Goal: Information Seeking & Learning: Learn about a topic

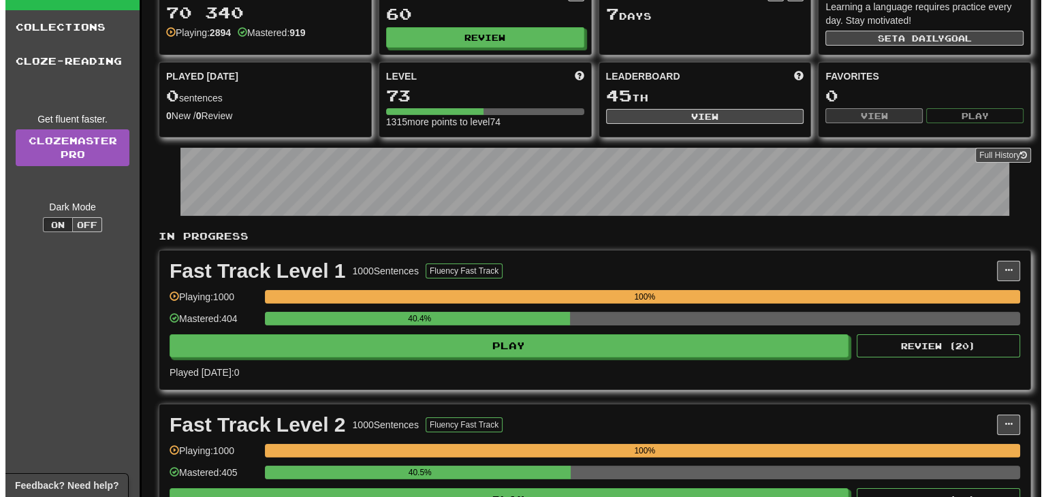
scroll to position [341, 0]
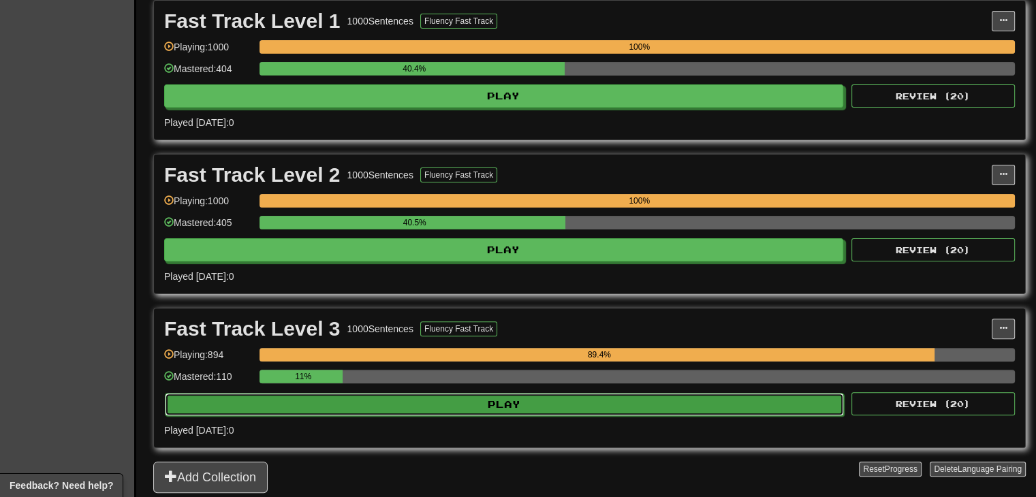
click at [495, 404] on button "Play" at bounding box center [504, 404] width 679 height 23
select select "**"
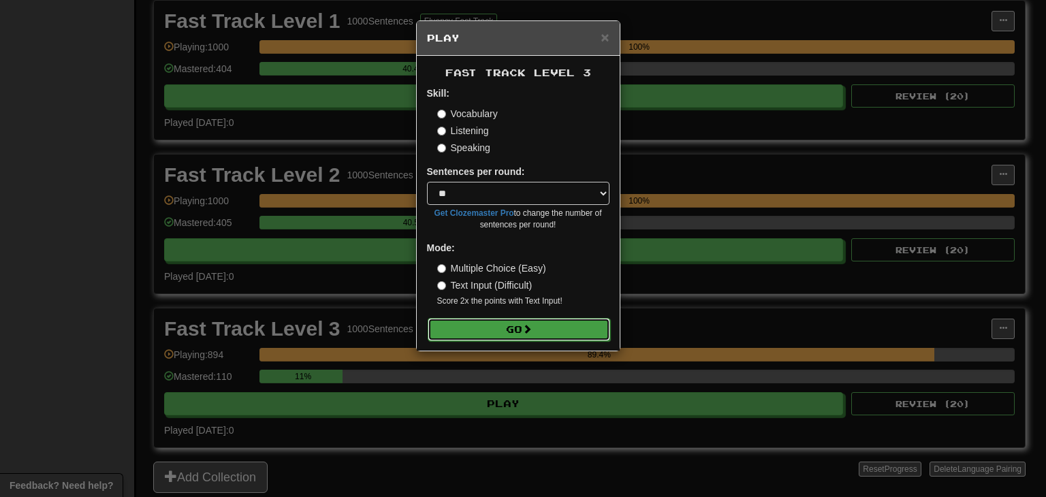
click at [527, 328] on span at bounding box center [528, 329] width 10 height 10
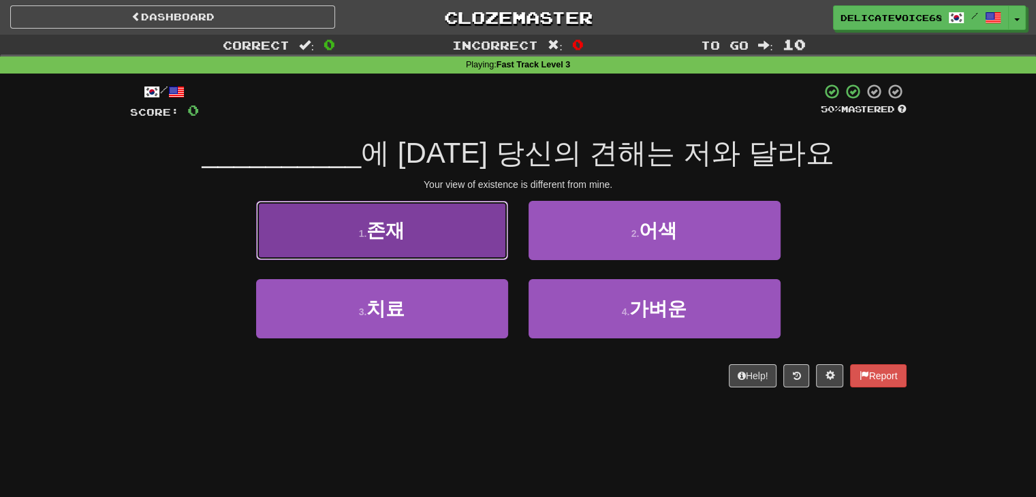
click at [376, 229] on span "존재" at bounding box center [386, 230] width 38 height 21
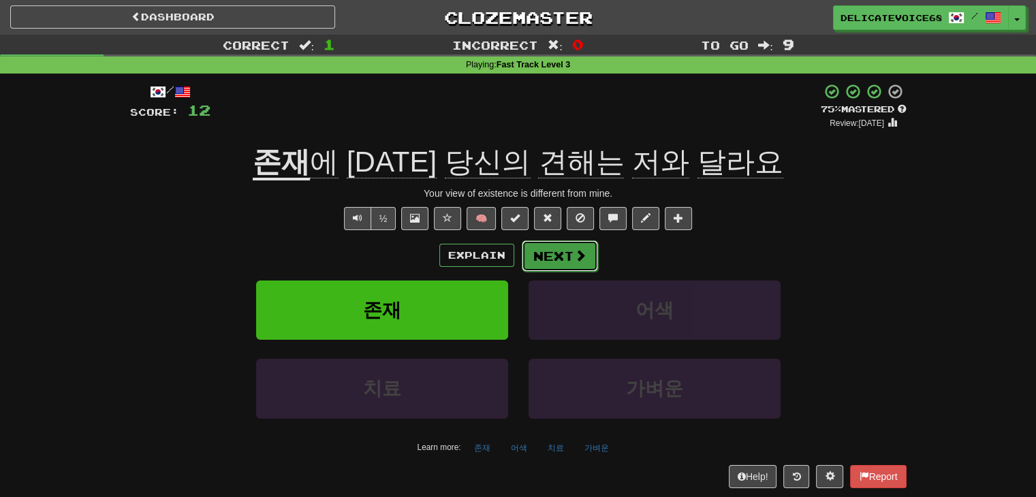
click at [548, 255] on button "Next" at bounding box center [560, 255] width 76 height 31
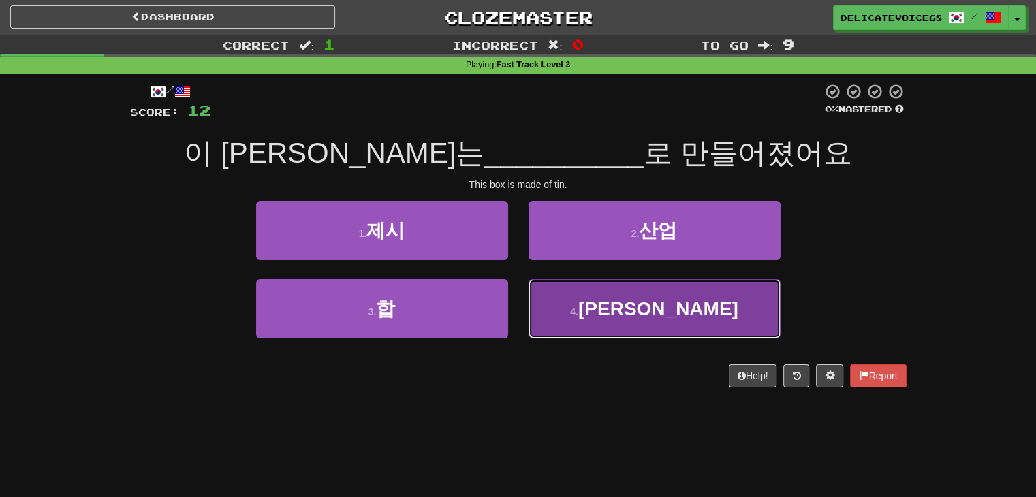
click at [646, 315] on span "[PERSON_NAME]" at bounding box center [658, 308] width 160 height 21
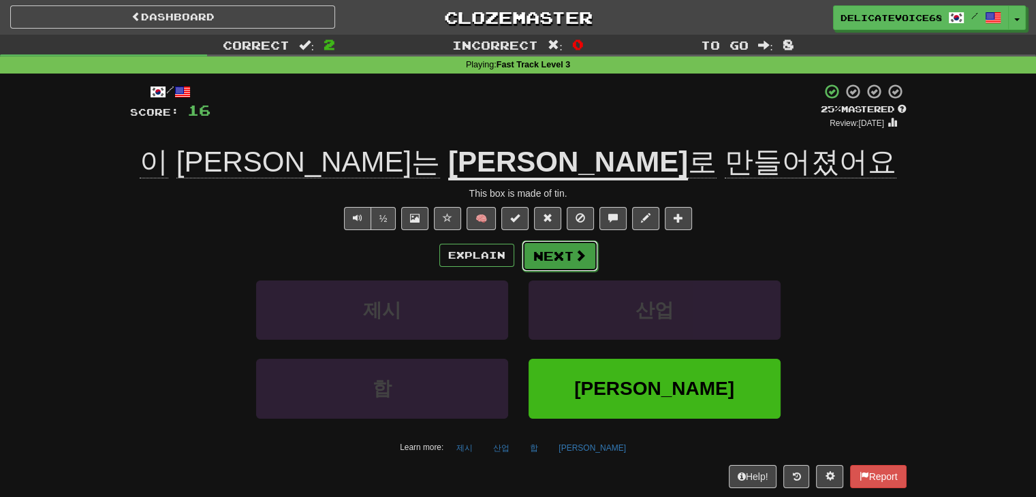
click at [570, 250] on button "Next" at bounding box center [560, 255] width 76 height 31
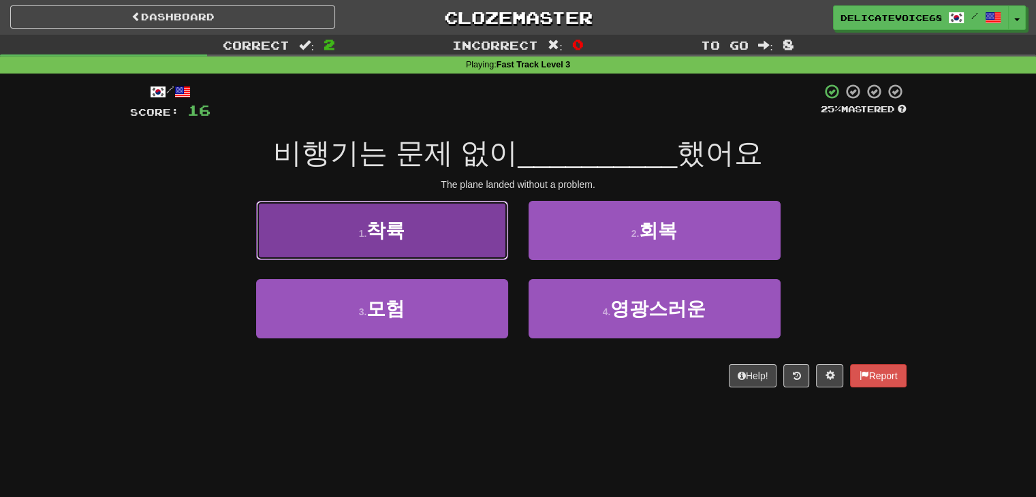
click at [402, 235] on span "착륙" at bounding box center [386, 230] width 38 height 21
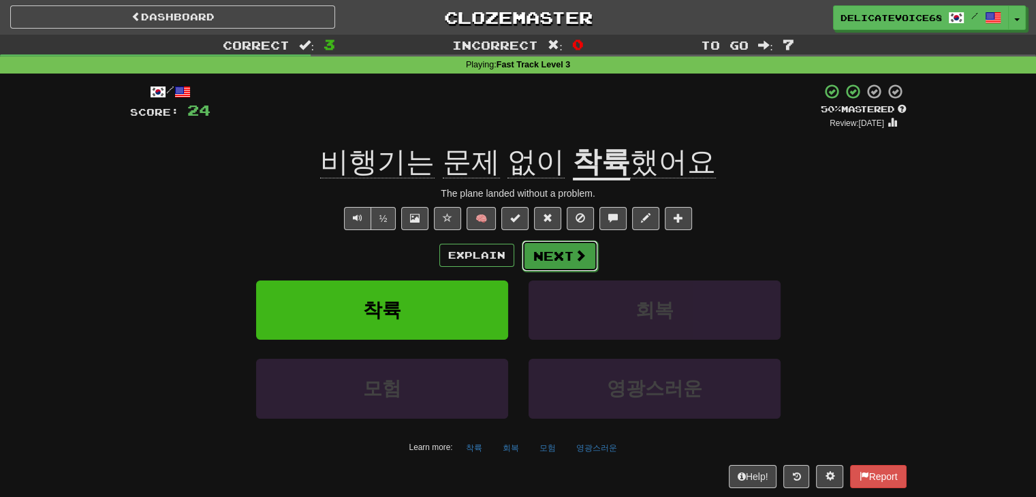
click at [576, 257] on span at bounding box center [580, 255] width 12 height 12
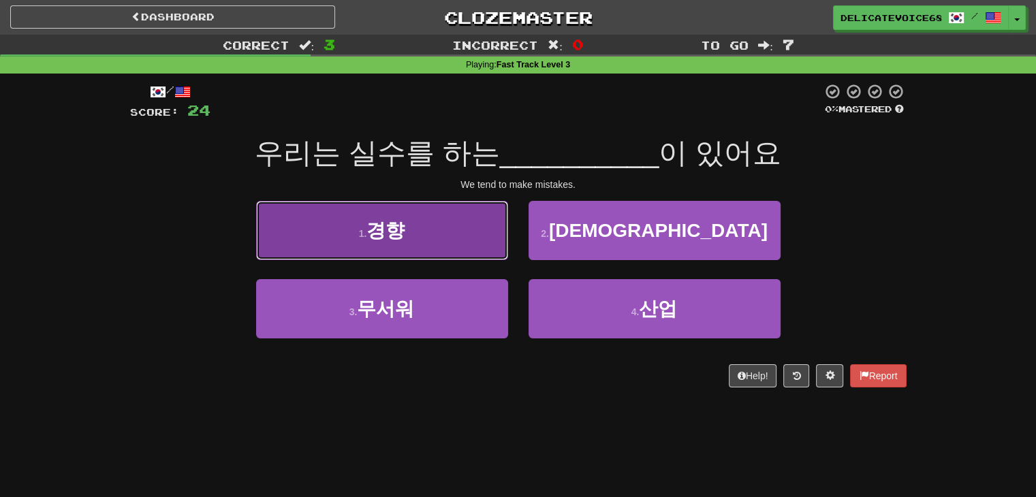
click at [344, 247] on button "1 . 경향" at bounding box center [382, 230] width 252 height 59
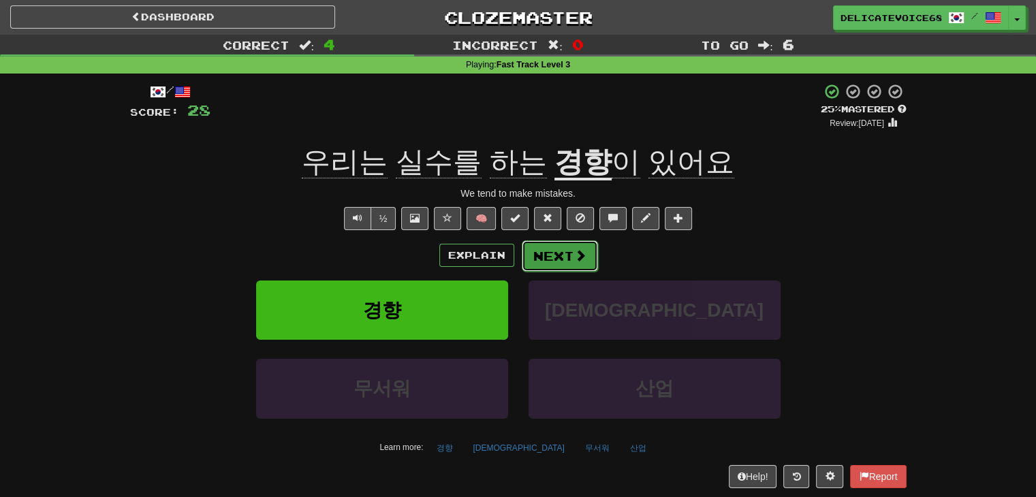
click at [556, 243] on button "Next" at bounding box center [560, 255] width 76 height 31
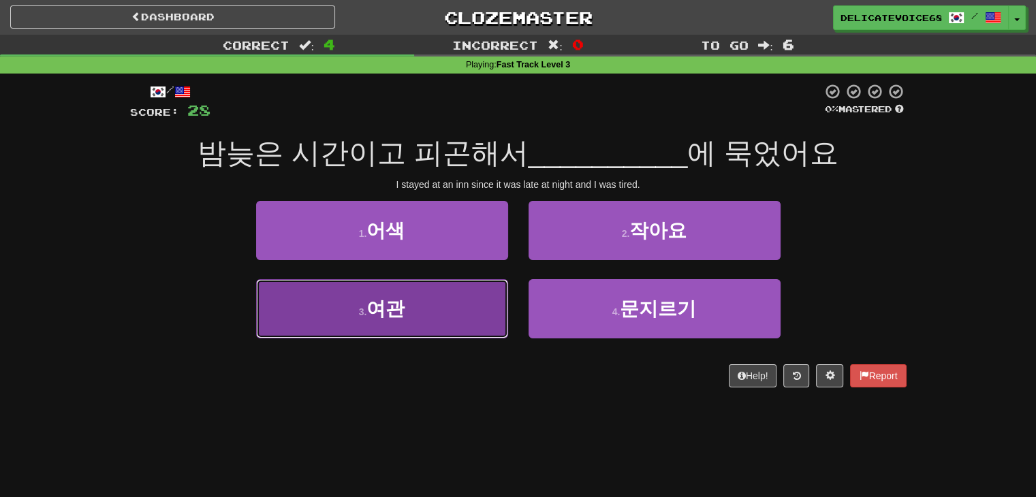
click at [439, 299] on button "3 . 여관" at bounding box center [382, 308] width 252 height 59
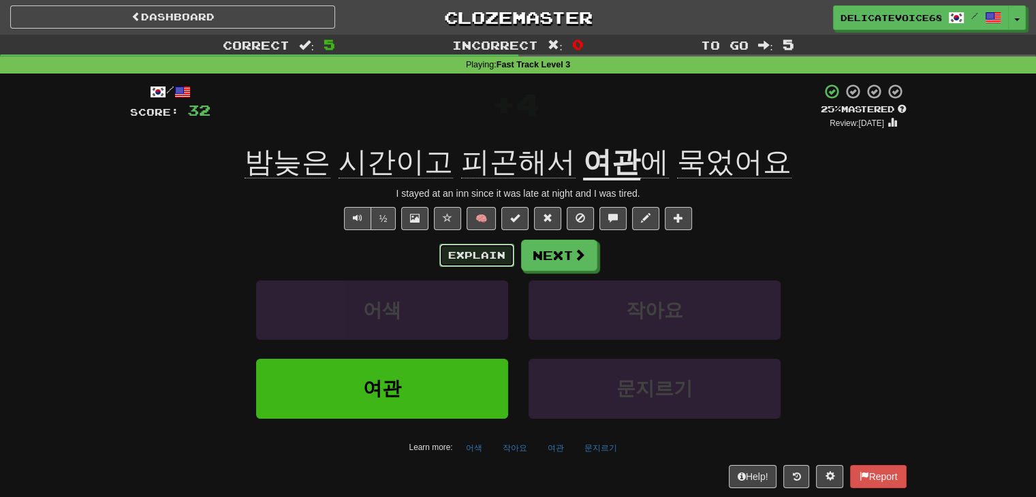
click at [463, 260] on button "Explain" at bounding box center [476, 255] width 75 height 23
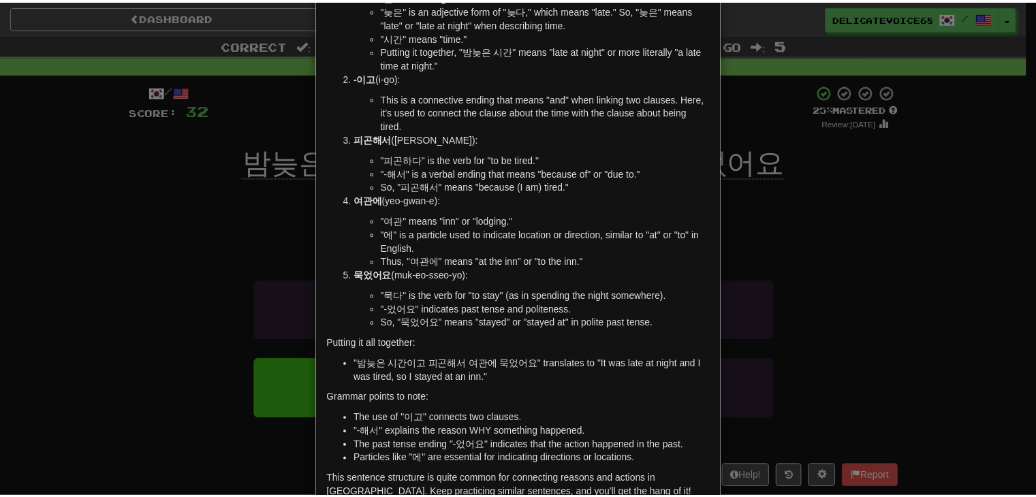
scroll to position [136, 0]
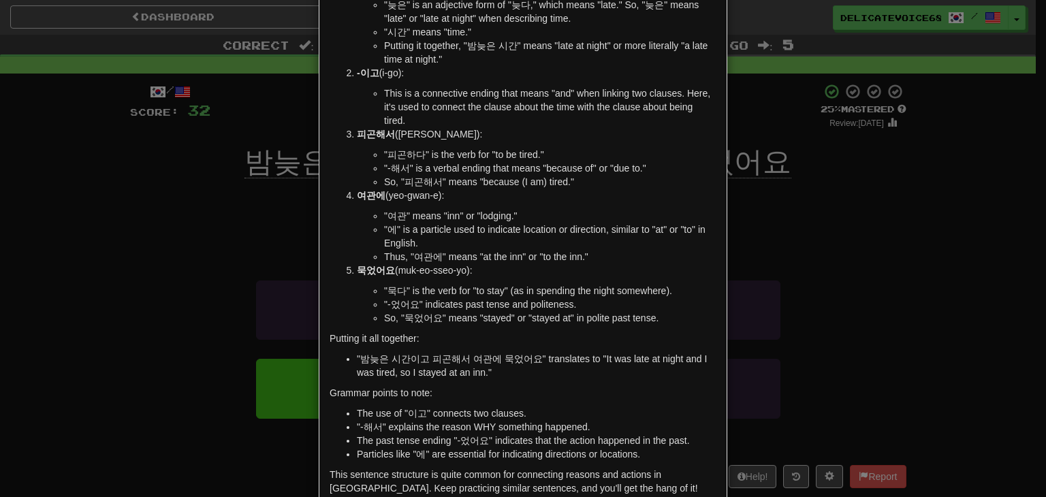
click at [814, 326] on div "× Explanation Sure! Let's break down the sentence "밤늦은 시간이고 피곤해서 여관에 묵었어요" in p…" at bounding box center [523, 248] width 1046 height 497
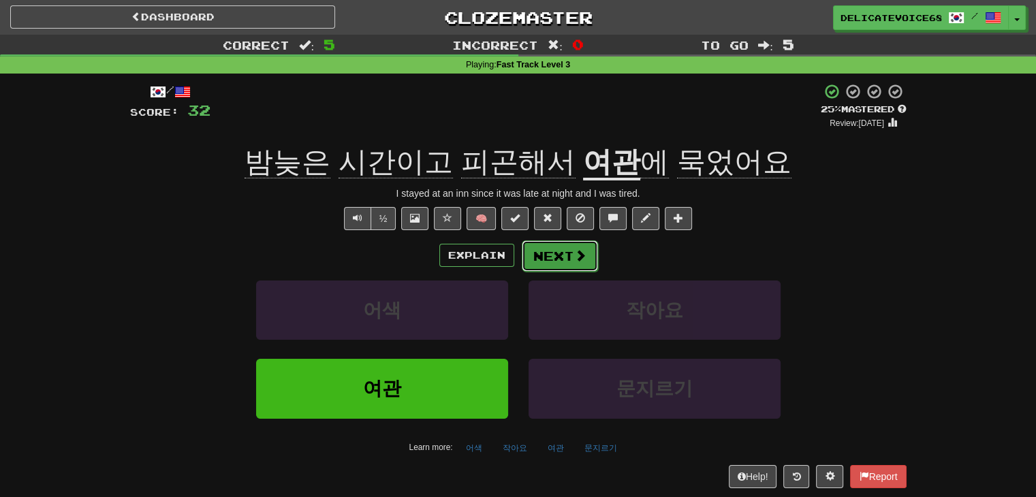
click at [579, 260] on span at bounding box center [580, 255] width 12 height 12
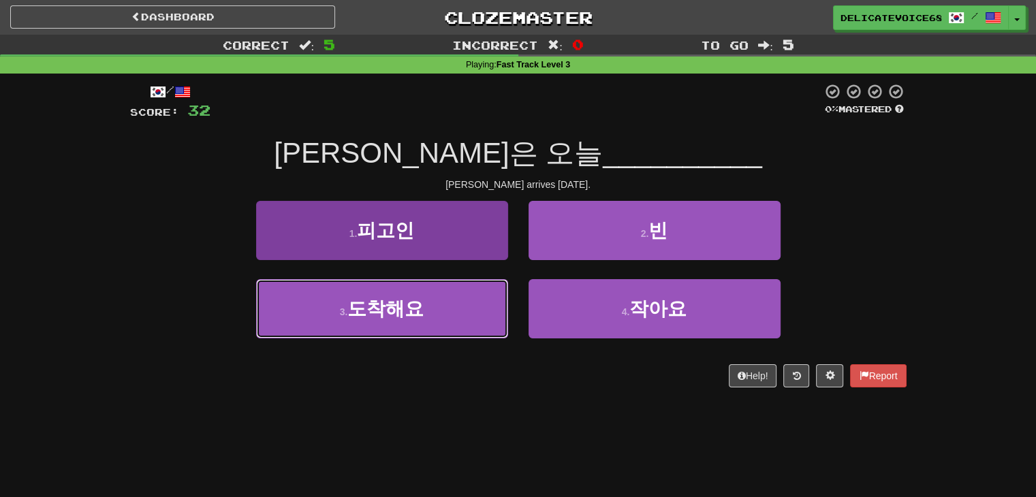
click at [386, 317] on span "도착해요" at bounding box center [385, 308] width 76 height 21
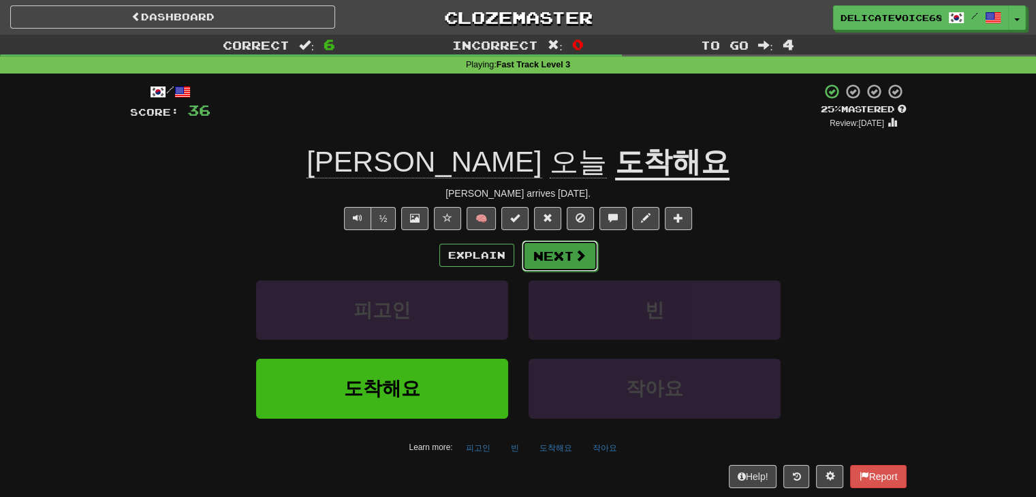
click at [548, 253] on button "Next" at bounding box center [560, 255] width 76 height 31
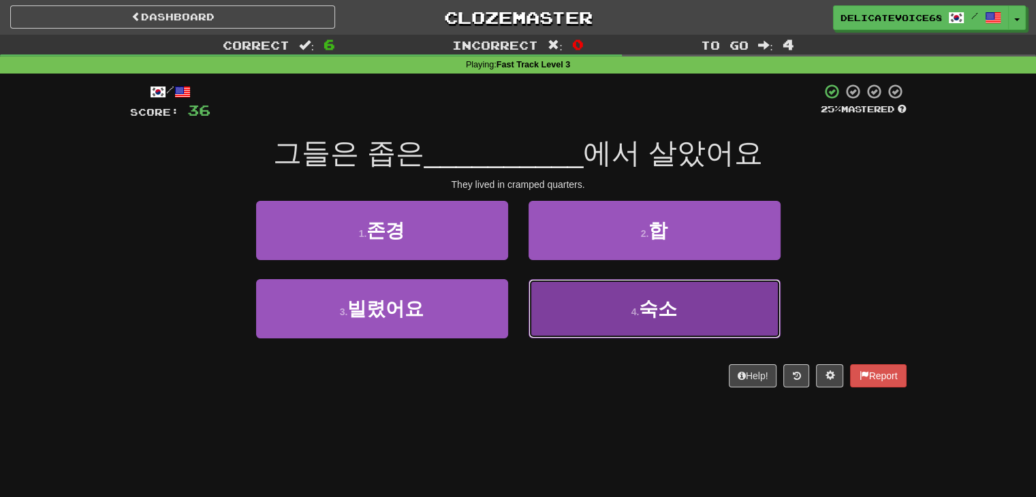
click at [610, 320] on button "4 . 숙소" at bounding box center [655, 308] width 252 height 59
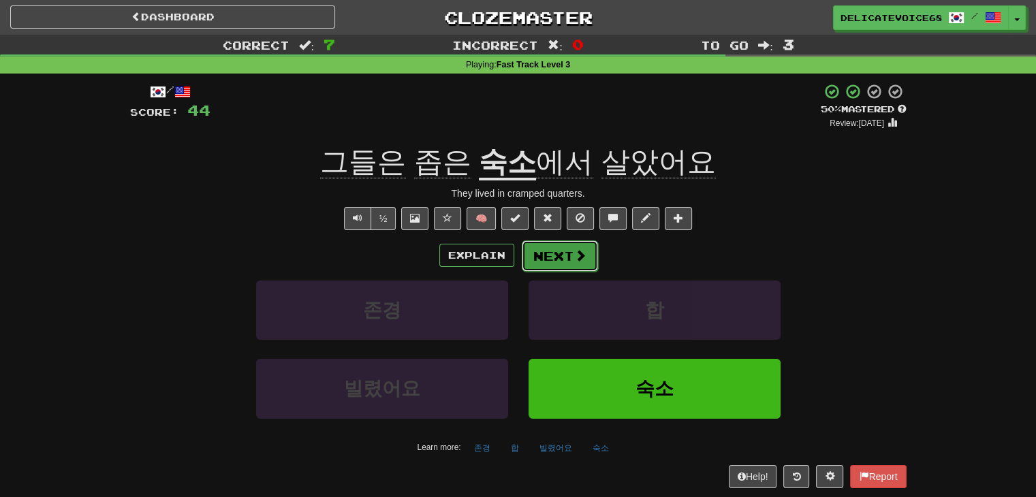
click at [559, 261] on button "Next" at bounding box center [560, 255] width 76 height 31
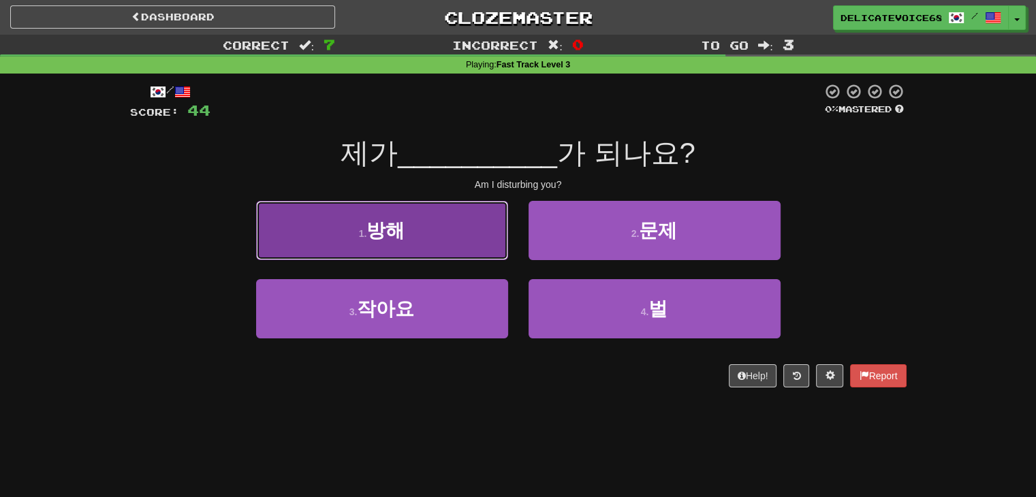
click at [439, 232] on button "1 . 방해" at bounding box center [382, 230] width 252 height 59
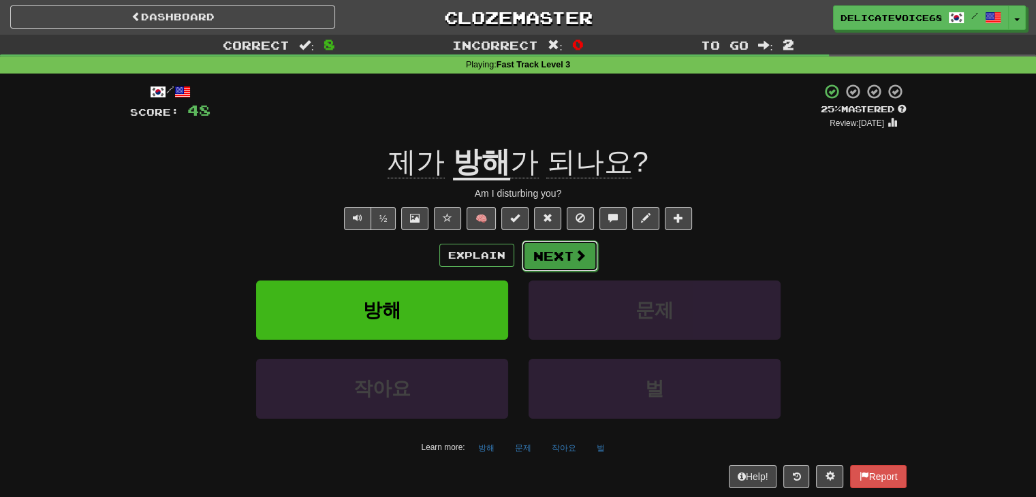
click at [578, 266] on button "Next" at bounding box center [560, 255] width 76 height 31
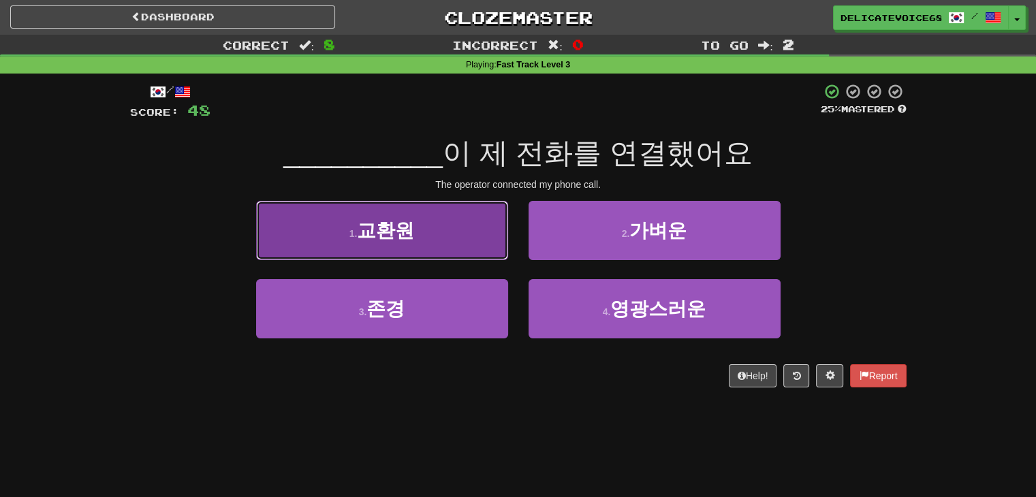
click at [443, 230] on button "1 . 교환원" at bounding box center [382, 230] width 252 height 59
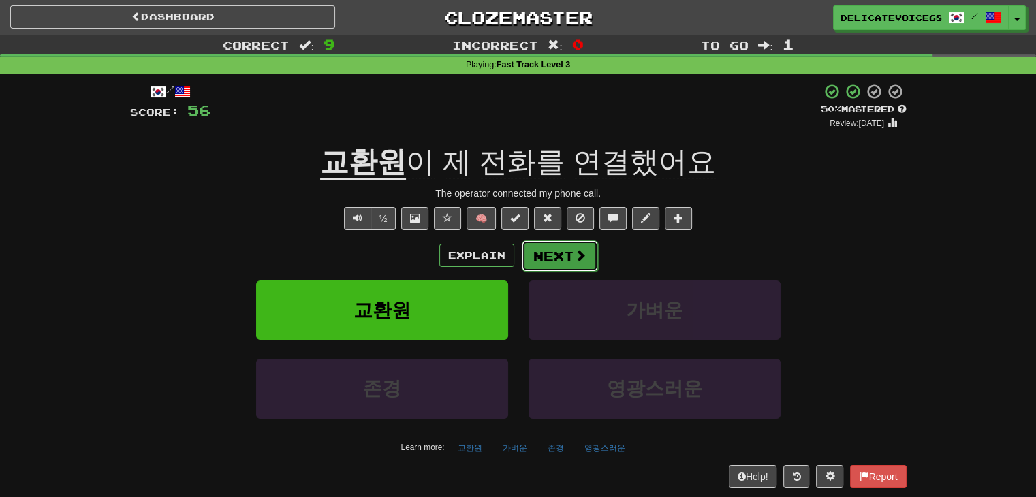
click at [549, 263] on button "Next" at bounding box center [560, 255] width 76 height 31
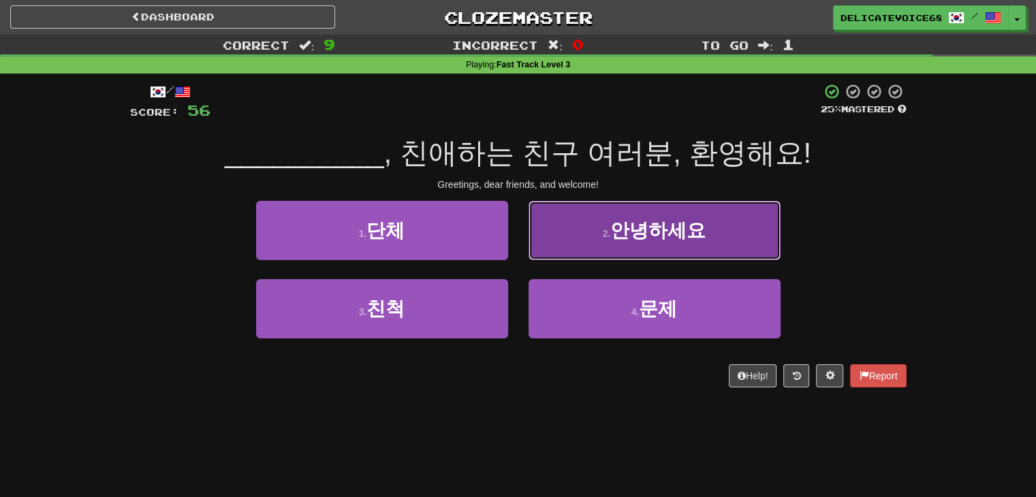
click at [632, 236] on span "안녕하세요" at bounding box center [657, 230] width 95 height 21
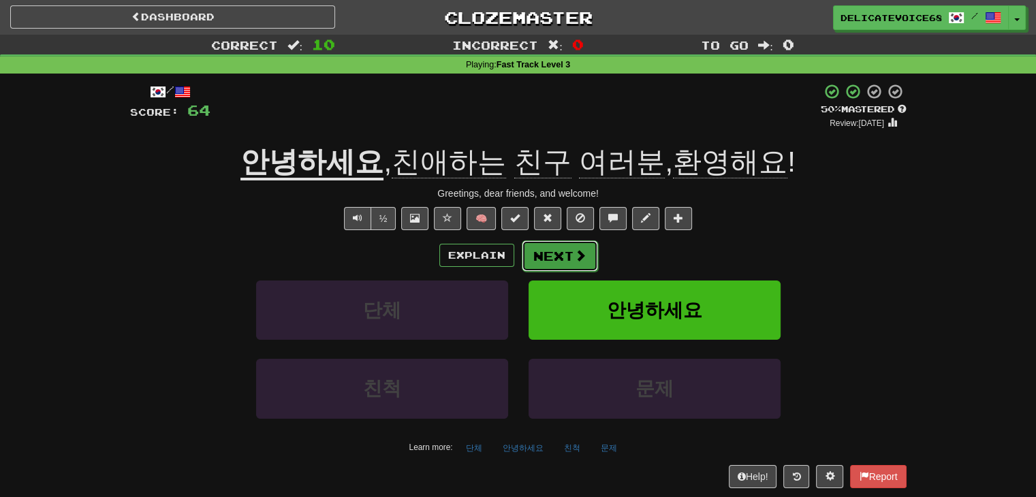
click at [564, 262] on button "Next" at bounding box center [560, 255] width 76 height 31
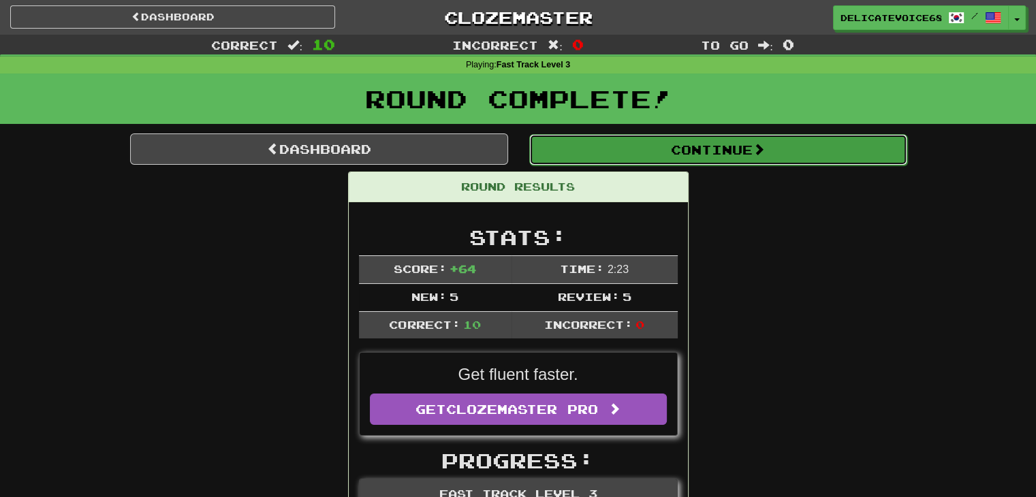
click at [685, 156] on button "Continue" at bounding box center [718, 149] width 378 height 31
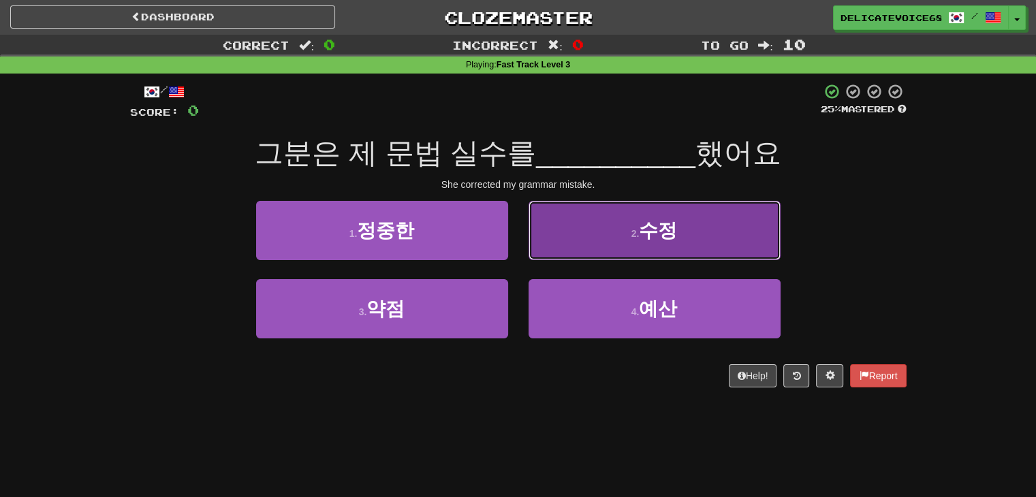
click at [595, 236] on button "2 . 수정" at bounding box center [655, 230] width 252 height 59
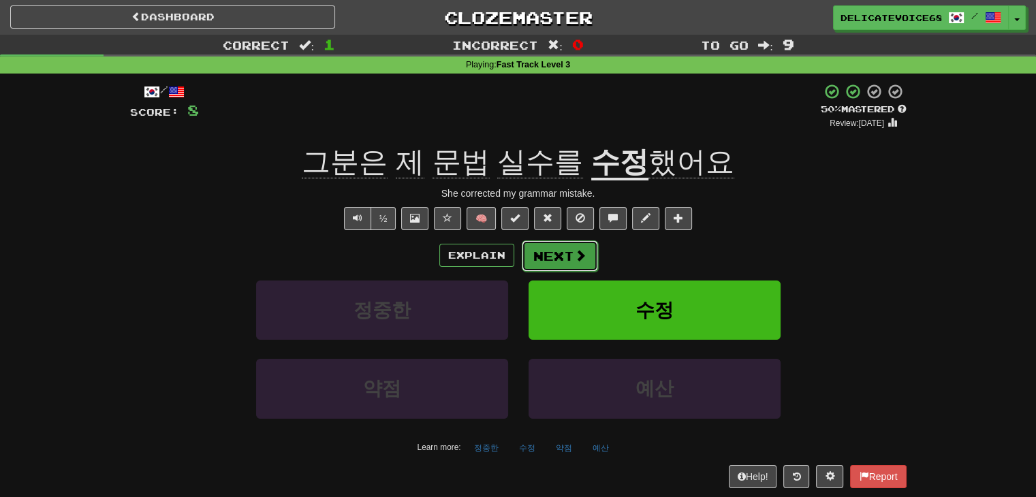
click at [561, 258] on button "Next" at bounding box center [560, 255] width 76 height 31
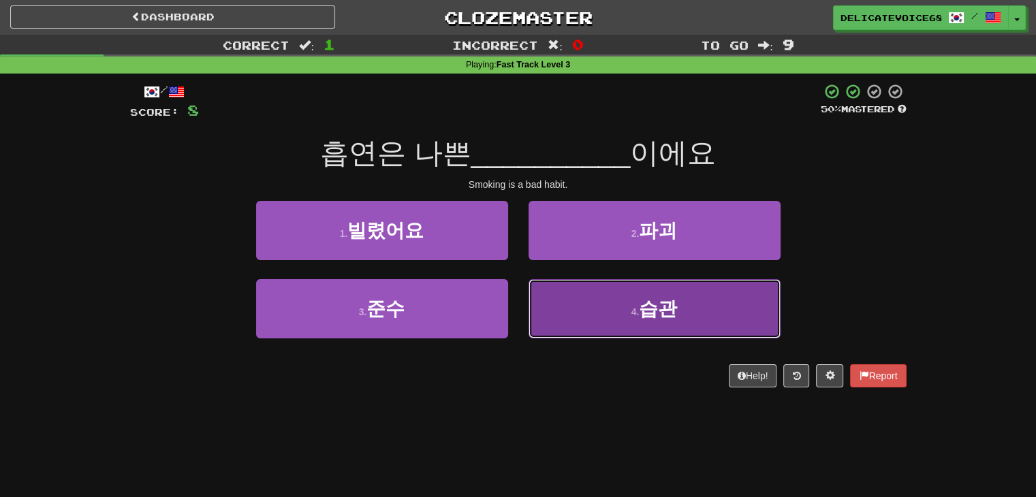
click at [617, 304] on button "4 . 습관" at bounding box center [655, 308] width 252 height 59
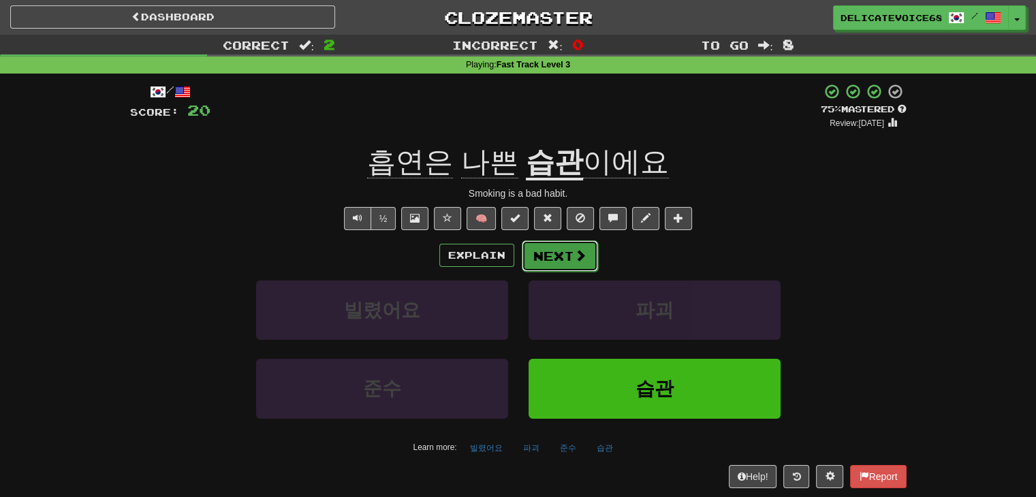
click at [555, 268] on button "Next" at bounding box center [560, 255] width 76 height 31
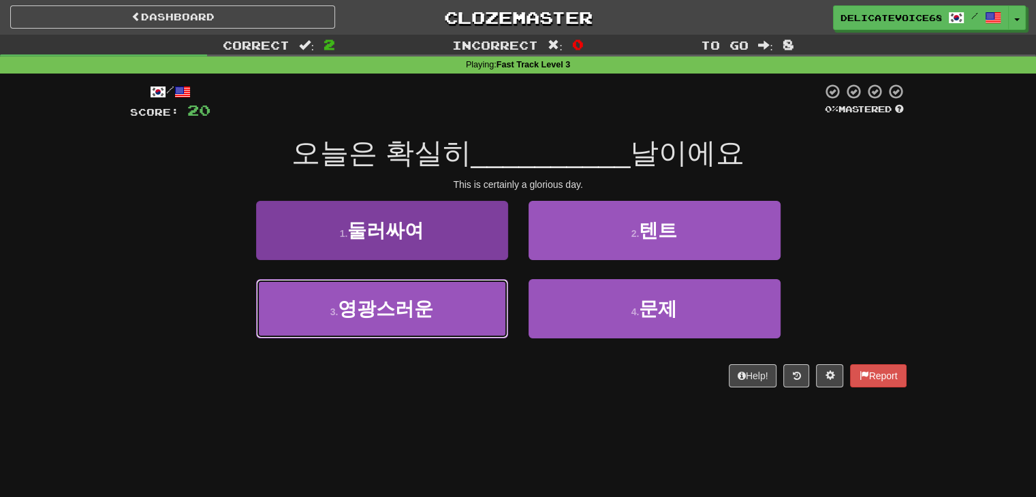
click at [422, 320] on button "3 . 영광스러운" at bounding box center [382, 308] width 252 height 59
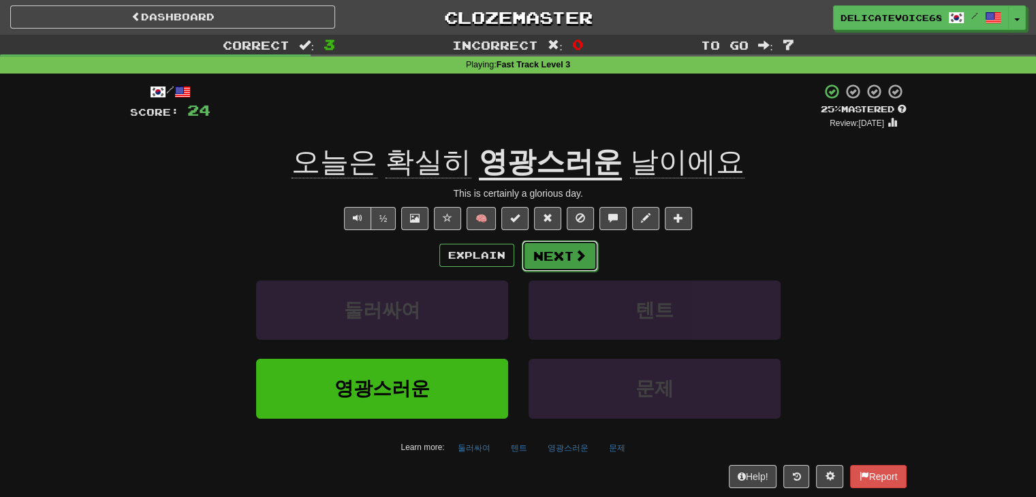
click at [561, 265] on button "Next" at bounding box center [560, 255] width 76 height 31
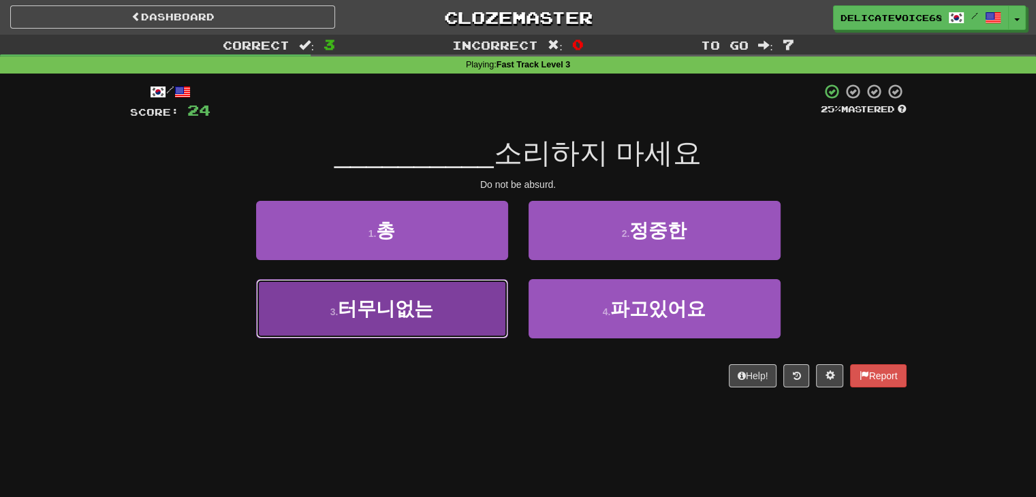
click at [441, 335] on button "3 . 터무니없는" at bounding box center [382, 308] width 252 height 59
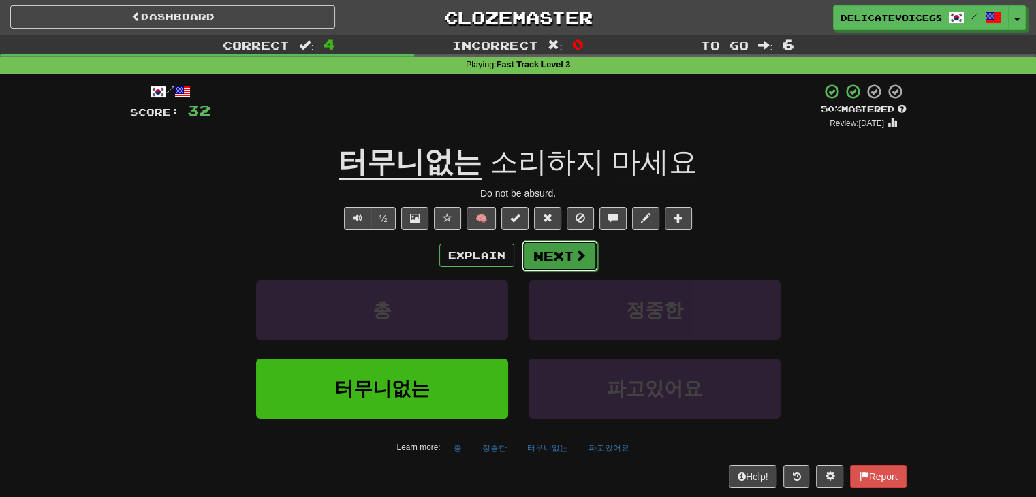
click at [561, 255] on button "Next" at bounding box center [560, 255] width 76 height 31
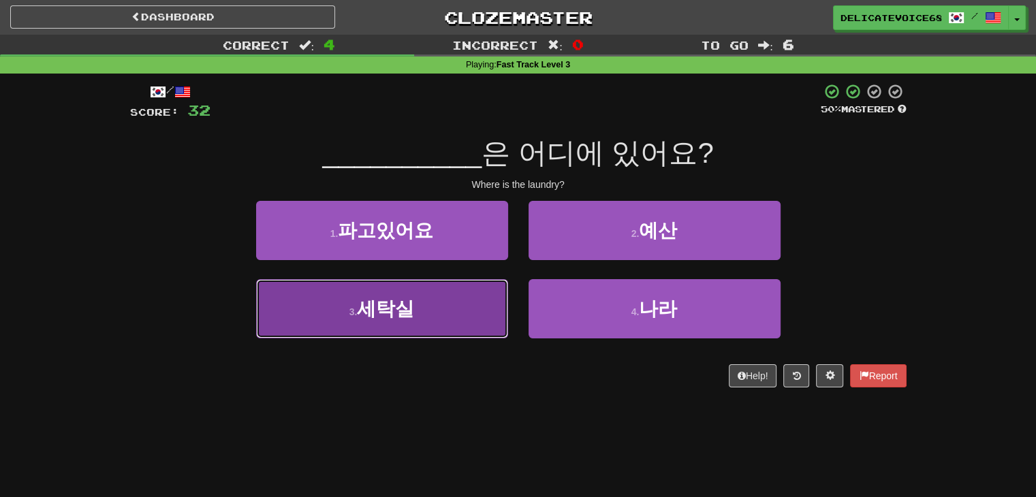
click at [357, 324] on button "3 . 세탁실" at bounding box center [382, 308] width 252 height 59
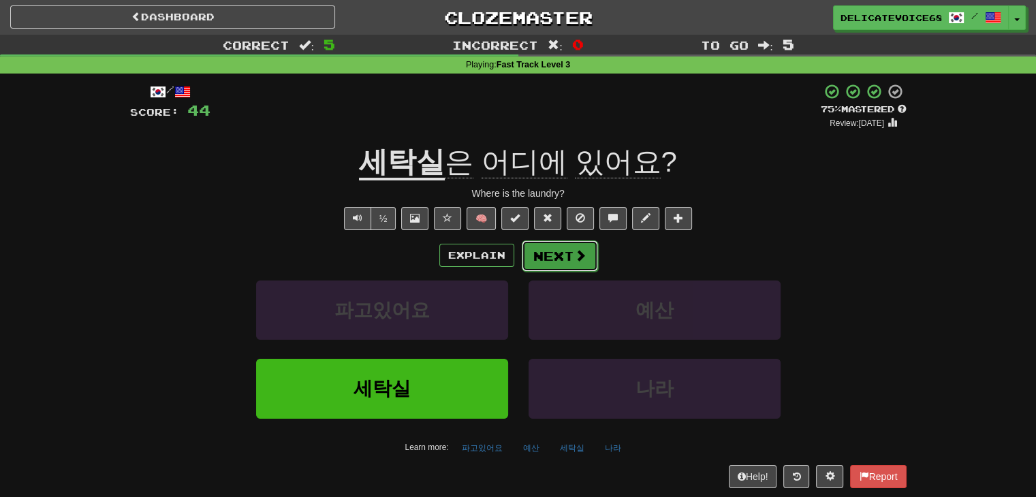
click at [567, 262] on button "Next" at bounding box center [560, 255] width 76 height 31
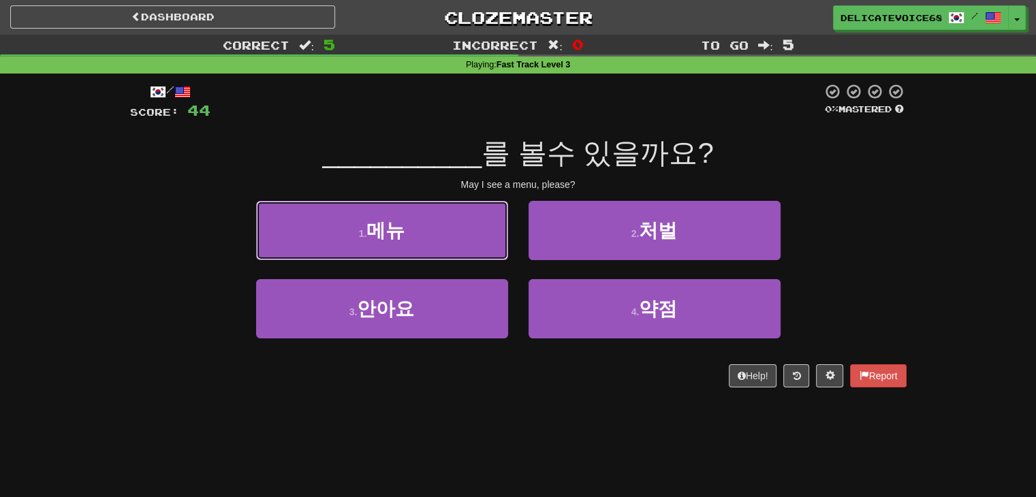
click at [414, 236] on button "1 . [GEOGRAPHIC_DATA]" at bounding box center [382, 230] width 252 height 59
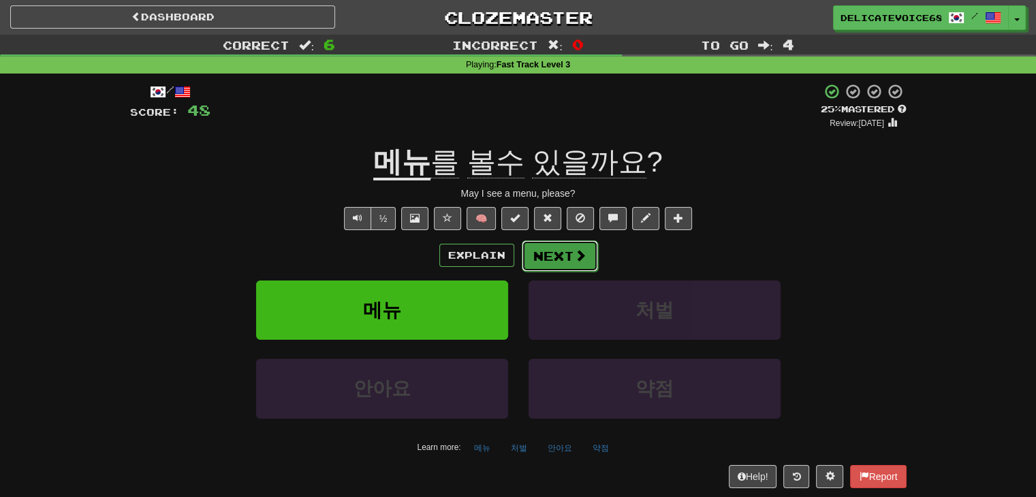
click at [555, 261] on button "Next" at bounding box center [560, 255] width 76 height 31
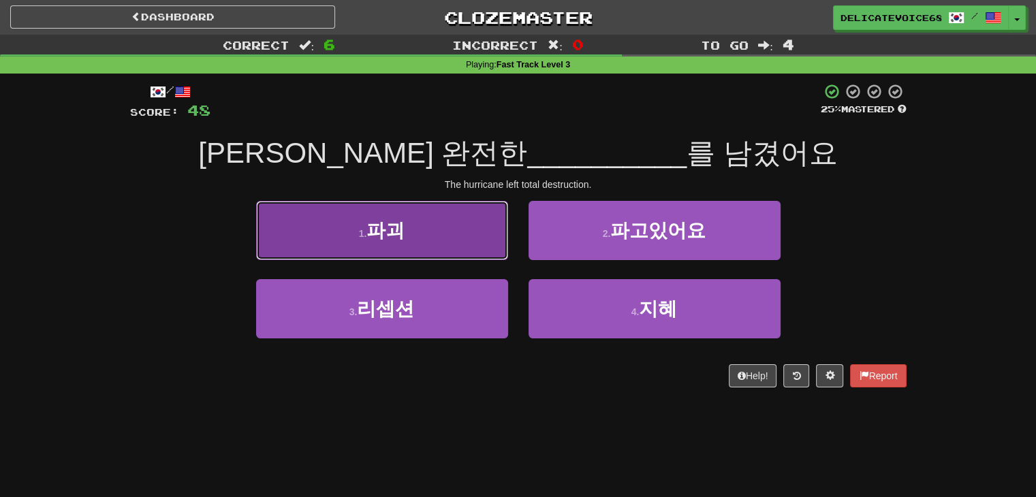
click at [420, 236] on button "1 . 파괴" at bounding box center [382, 230] width 252 height 59
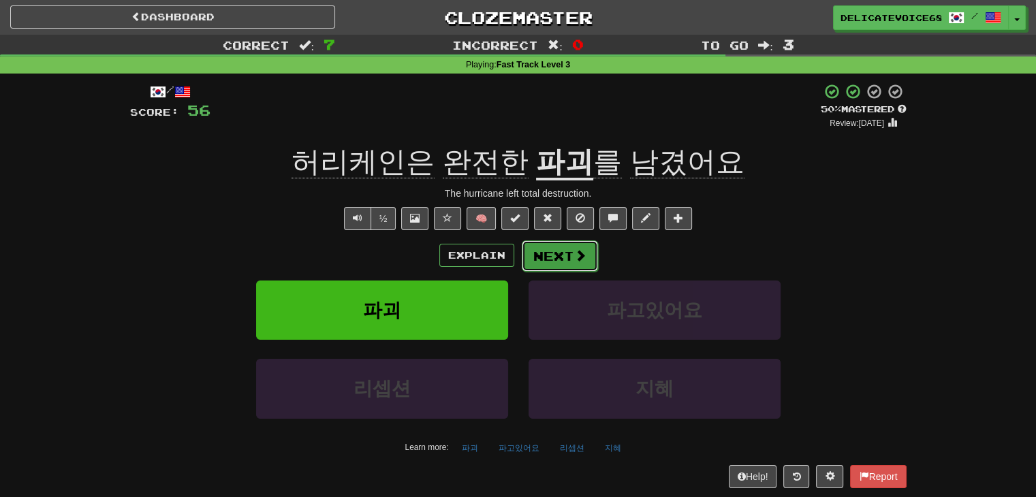
click at [553, 251] on button "Next" at bounding box center [560, 255] width 76 height 31
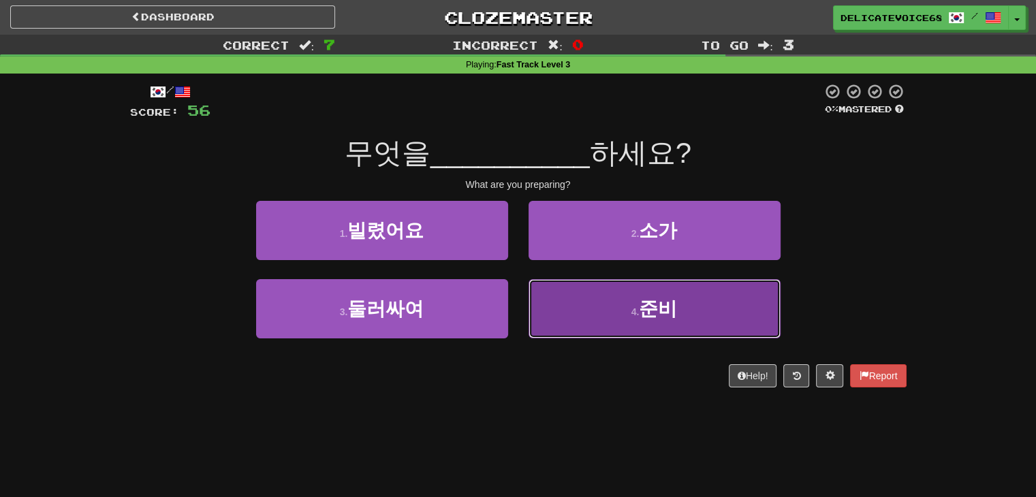
click at [578, 324] on button "4 . 준비" at bounding box center [655, 308] width 252 height 59
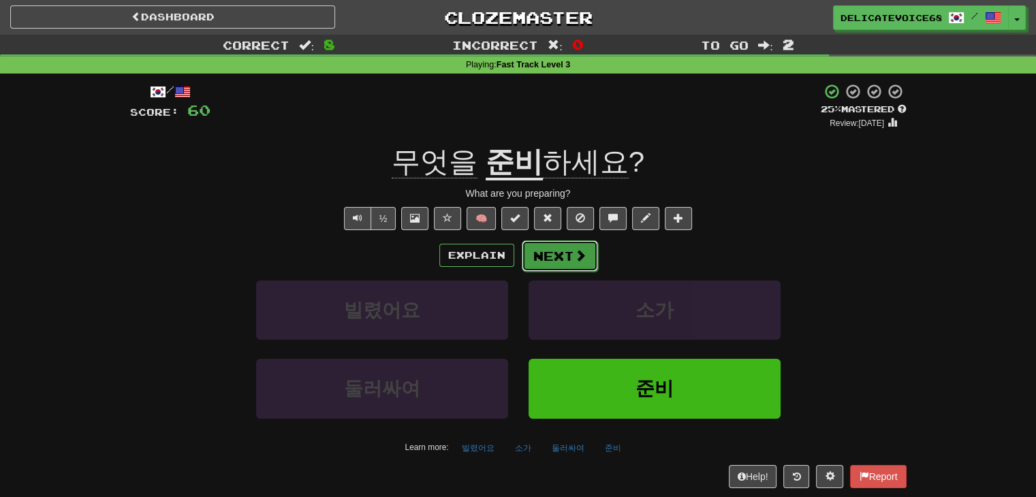
click at [575, 255] on span at bounding box center [580, 255] width 12 height 12
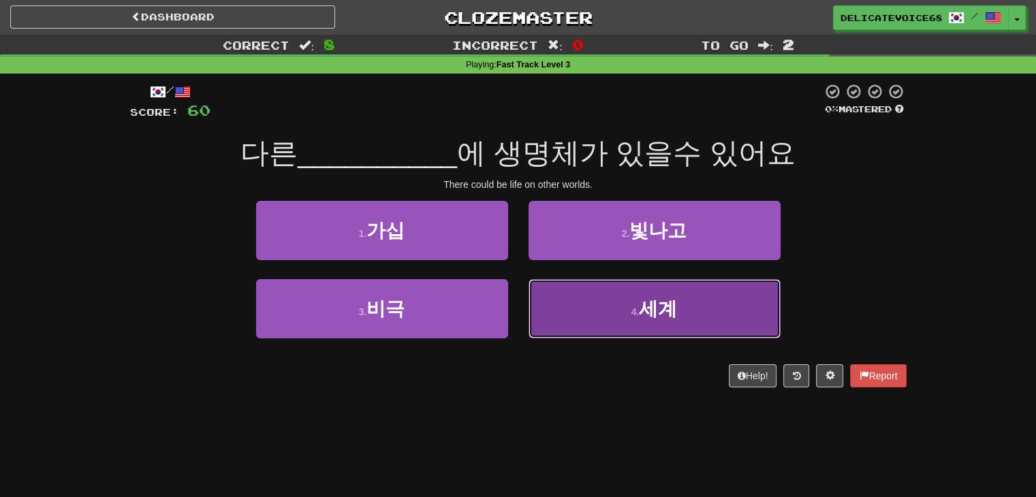
click at [657, 326] on button "4 . 세계" at bounding box center [655, 308] width 252 height 59
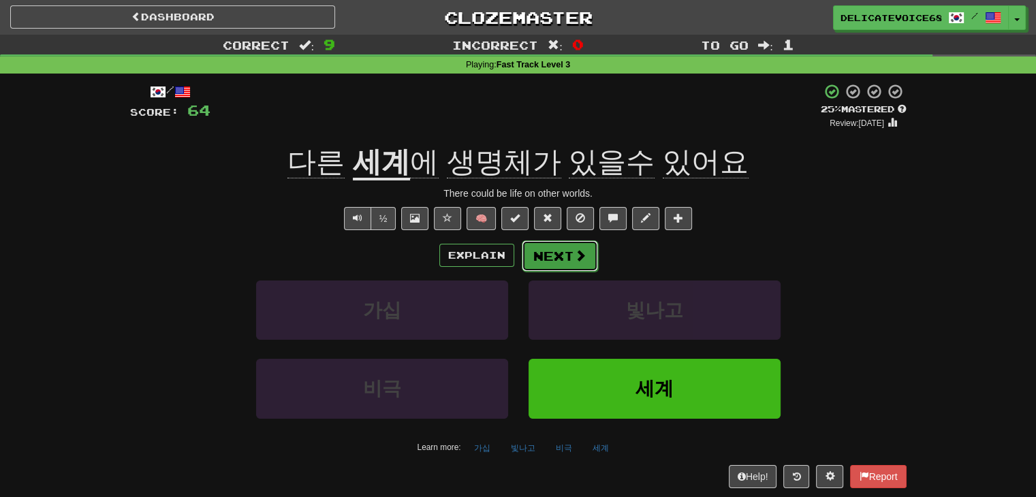
click at [559, 253] on button "Next" at bounding box center [560, 255] width 76 height 31
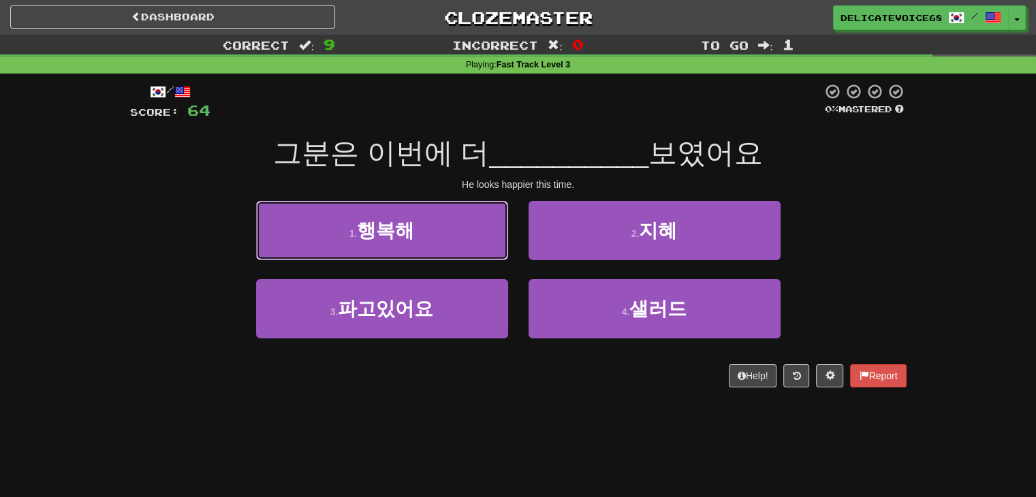
click at [329, 213] on button "1 . 행복해" at bounding box center [382, 230] width 252 height 59
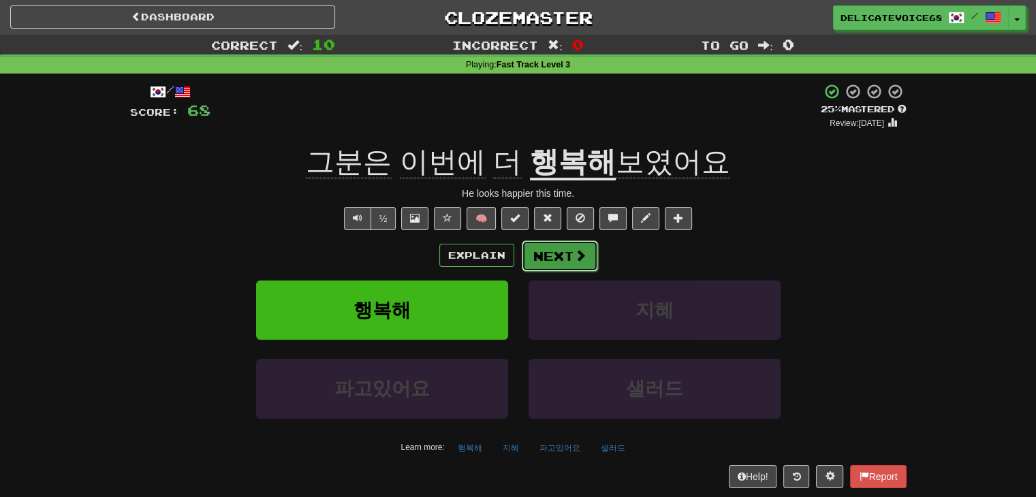
click at [553, 264] on button "Next" at bounding box center [560, 255] width 76 height 31
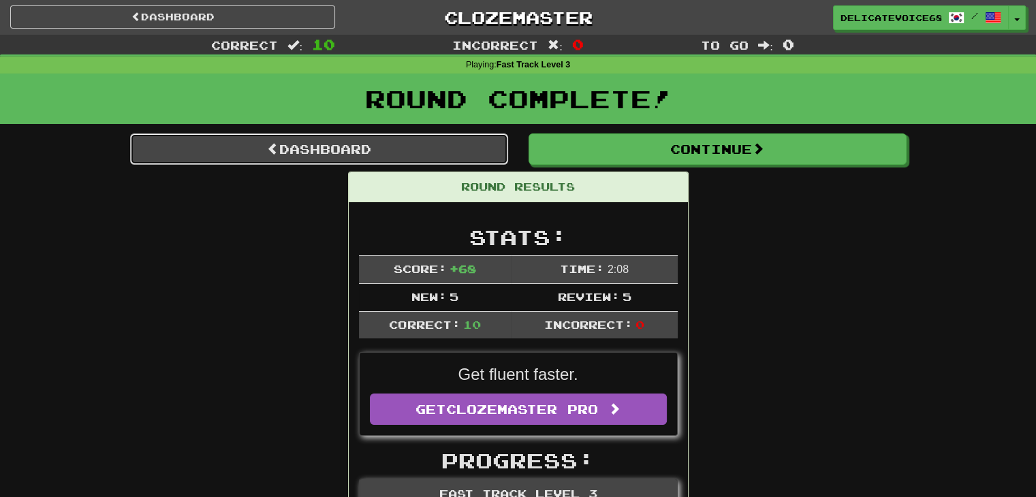
click at [454, 157] on link "Dashboard" at bounding box center [319, 149] width 378 height 31
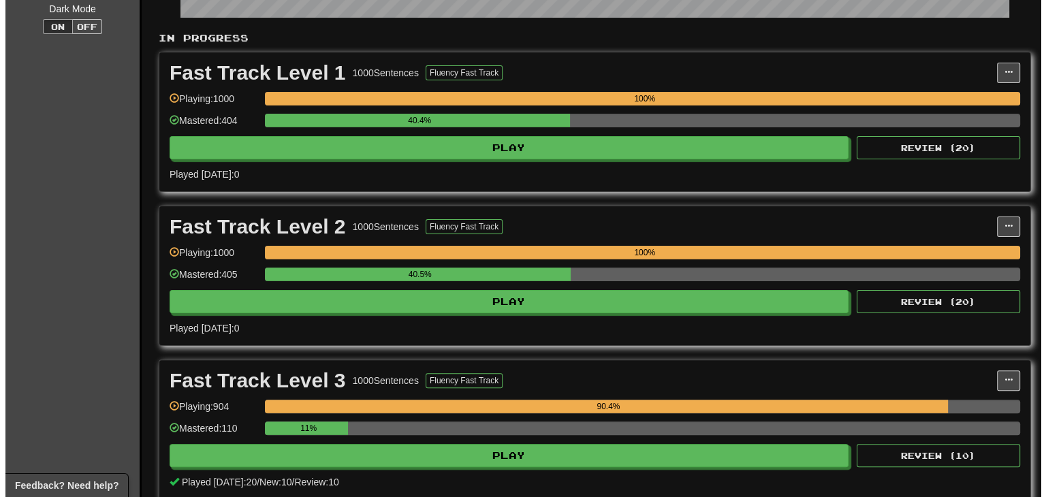
scroll to position [341, 0]
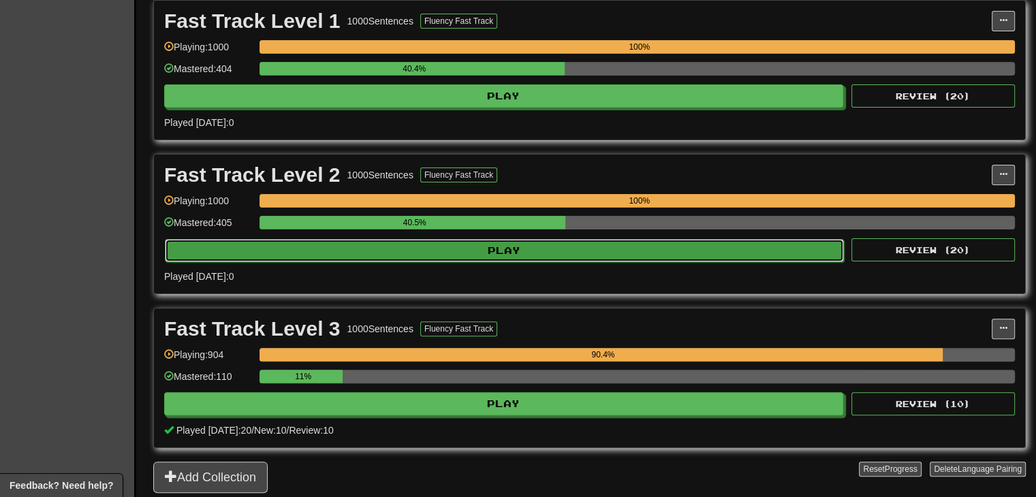
click at [456, 255] on button "Play" at bounding box center [504, 250] width 679 height 23
select select "**"
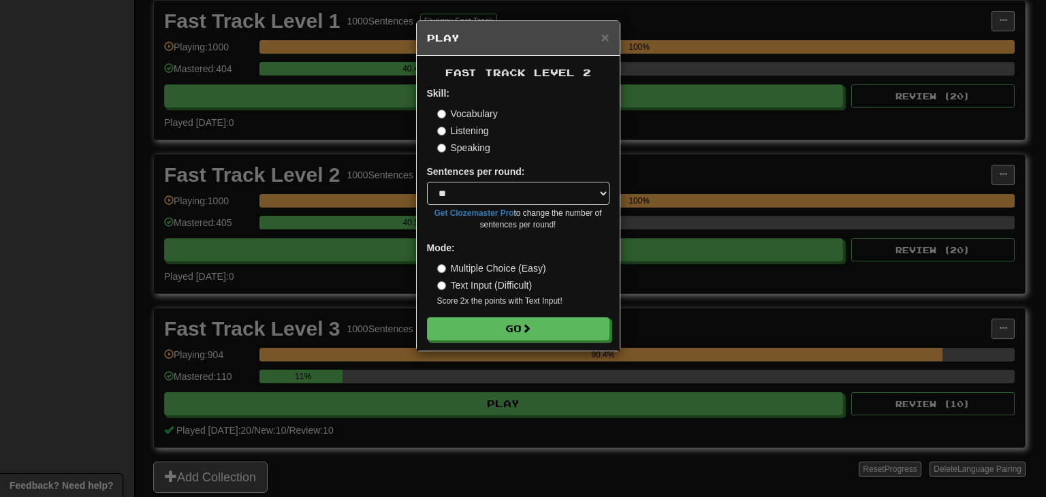
click at [468, 125] on label "Listening" at bounding box center [463, 131] width 52 height 14
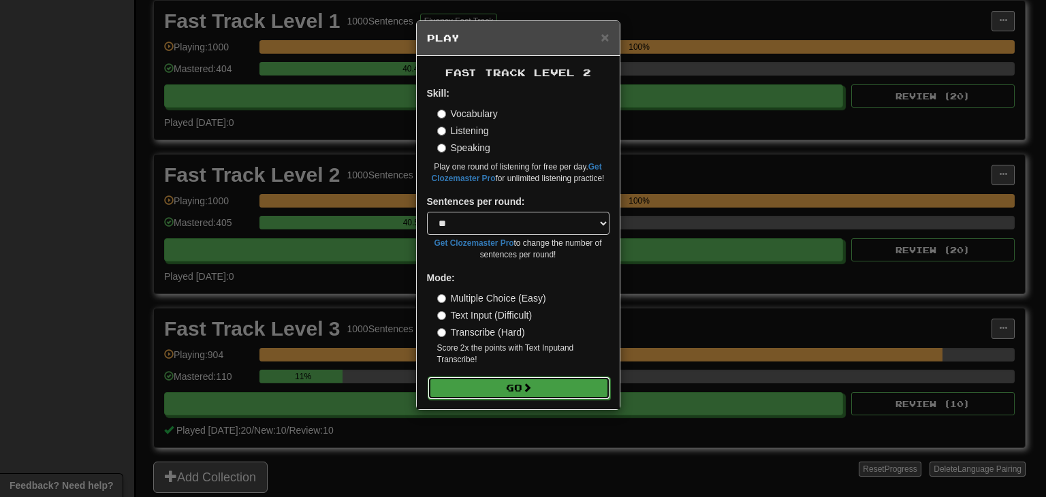
click at [512, 390] on button "Go" at bounding box center [519, 388] width 183 height 23
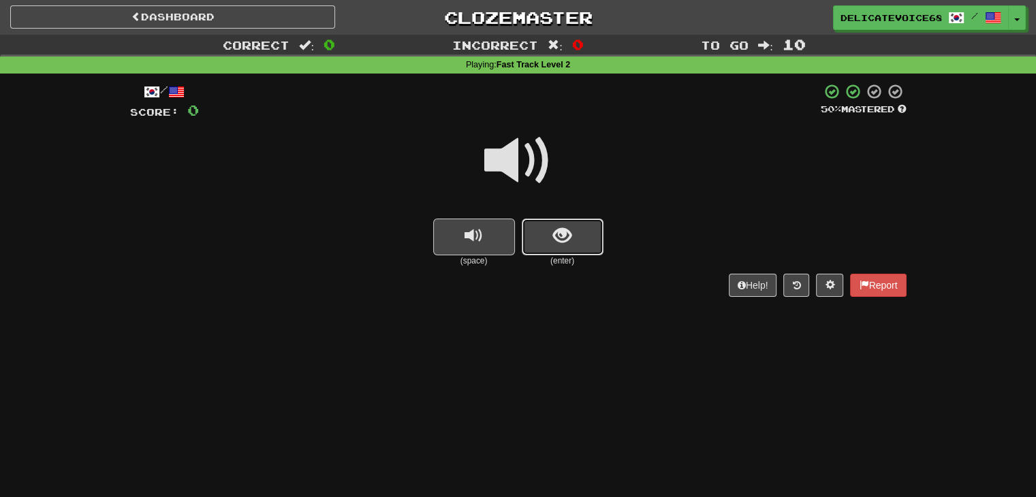
click at [551, 249] on button "show sentence" at bounding box center [563, 237] width 82 height 37
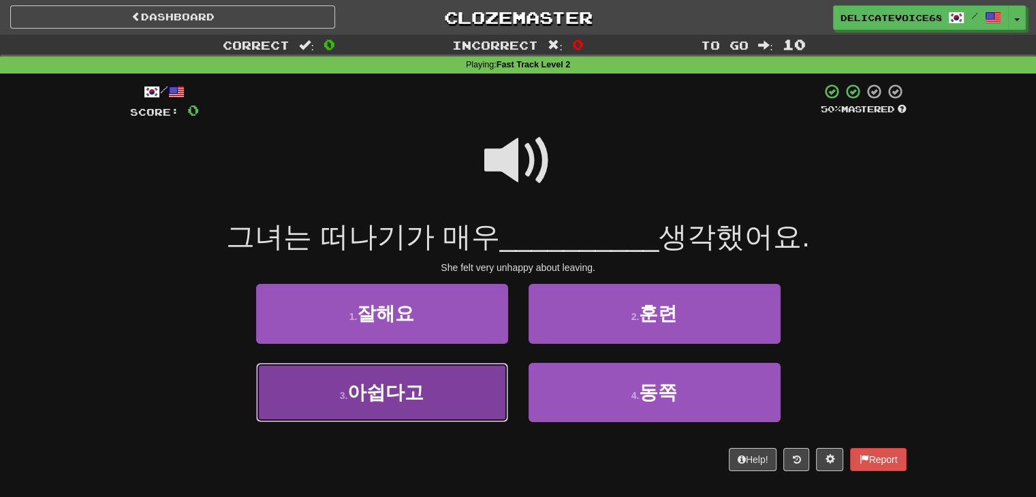
click at [447, 403] on button "3 . 아쉽다고" at bounding box center [382, 392] width 252 height 59
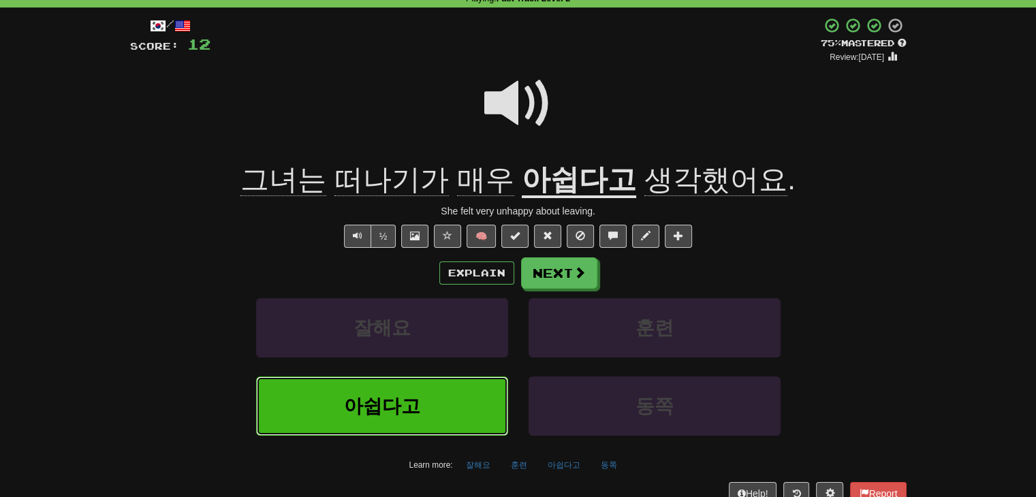
scroll to position [68, 0]
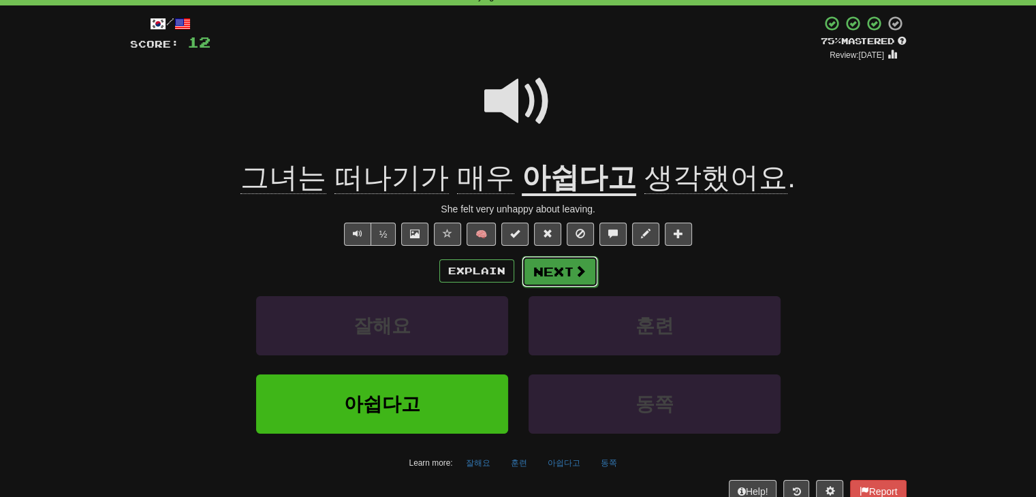
click at [567, 270] on button "Next" at bounding box center [560, 271] width 76 height 31
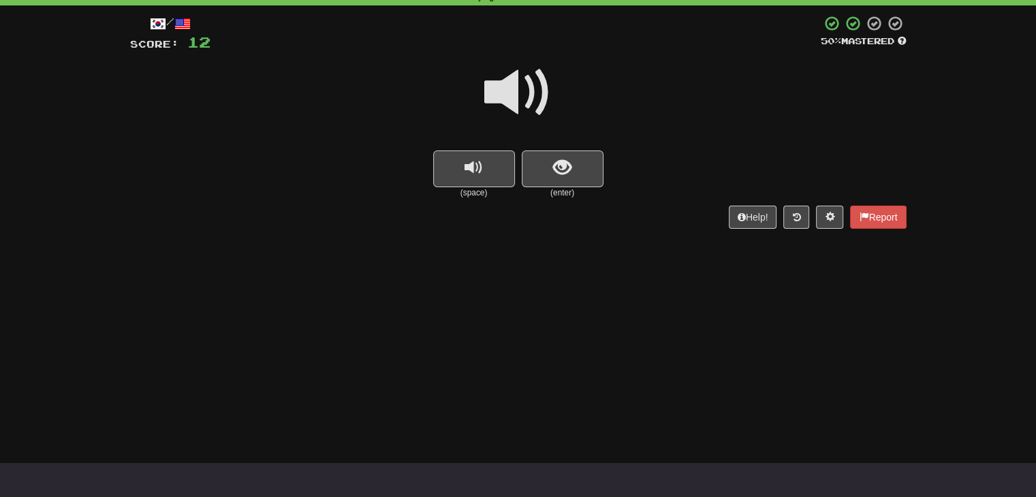
click at [533, 122] on span at bounding box center [518, 93] width 68 height 68
click at [572, 155] on button "show sentence" at bounding box center [563, 169] width 82 height 37
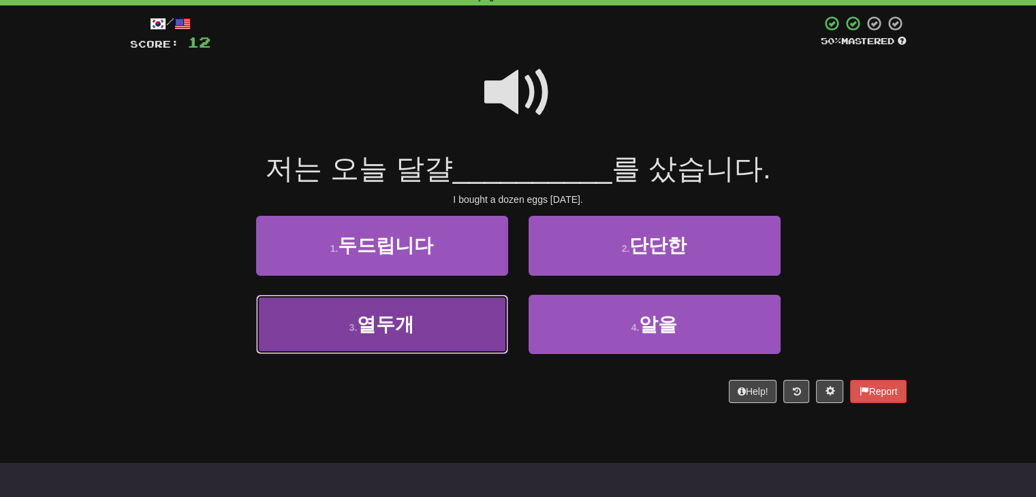
click at [437, 334] on button "3 . 열두개" at bounding box center [382, 324] width 252 height 59
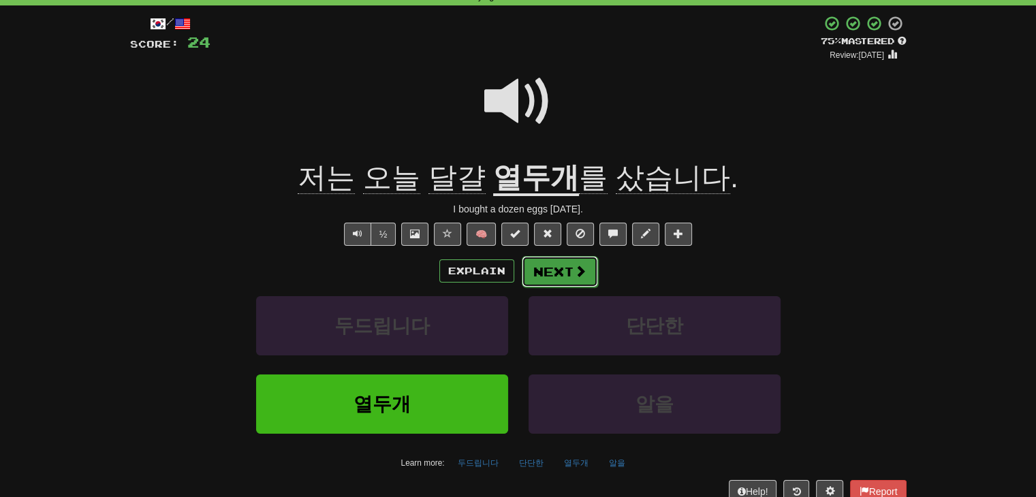
click at [566, 276] on button "Next" at bounding box center [560, 271] width 76 height 31
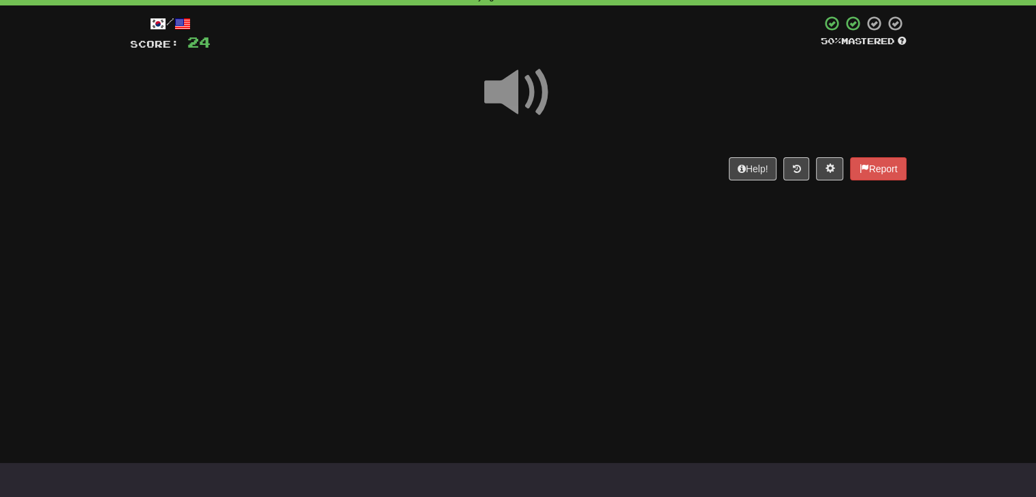
click at [527, 74] on span at bounding box center [518, 93] width 68 height 68
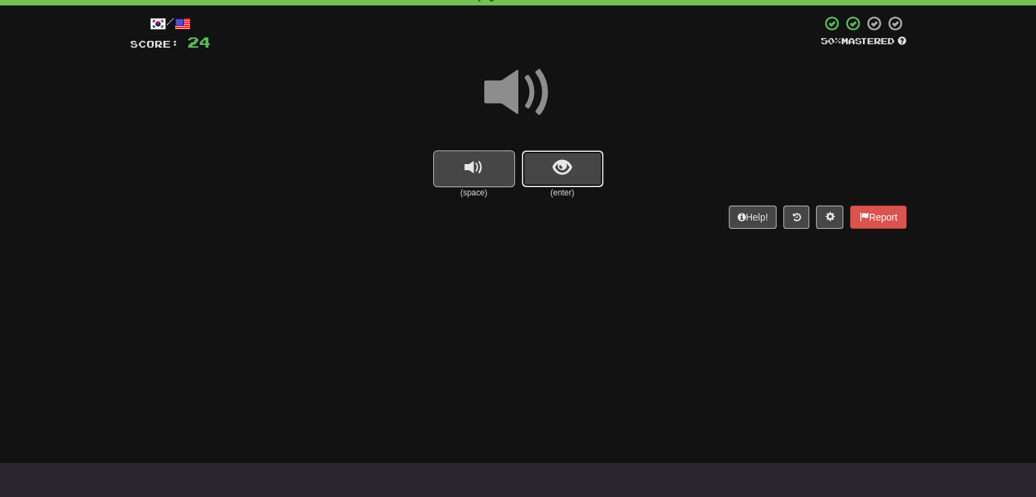
click at [537, 180] on button "show sentence" at bounding box center [563, 169] width 82 height 37
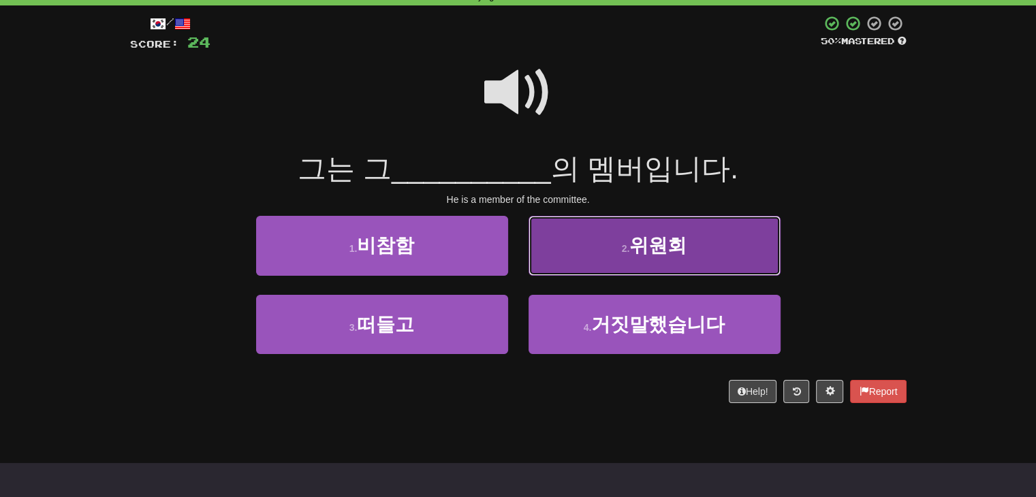
click at [697, 249] on button "2 . 위원회" at bounding box center [655, 245] width 252 height 59
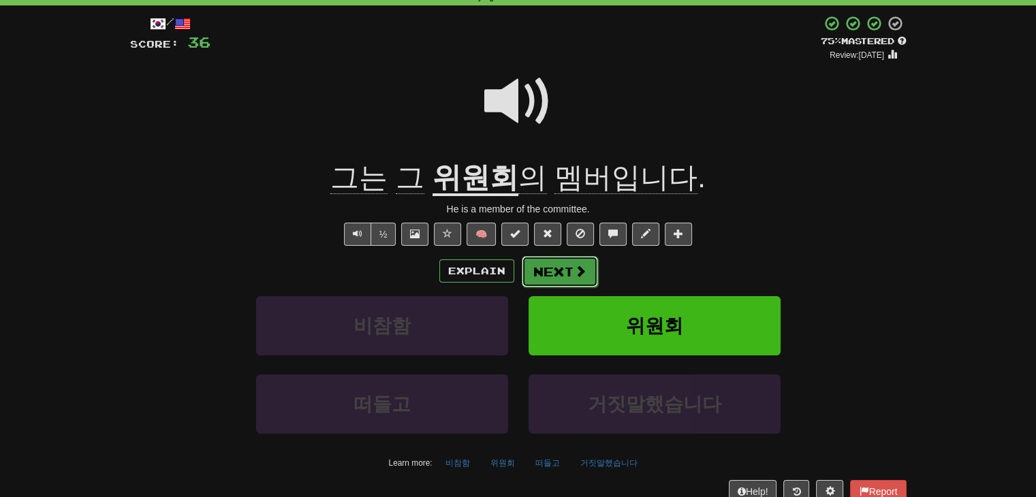
click at [572, 283] on button "Next" at bounding box center [560, 271] width 76 height 31
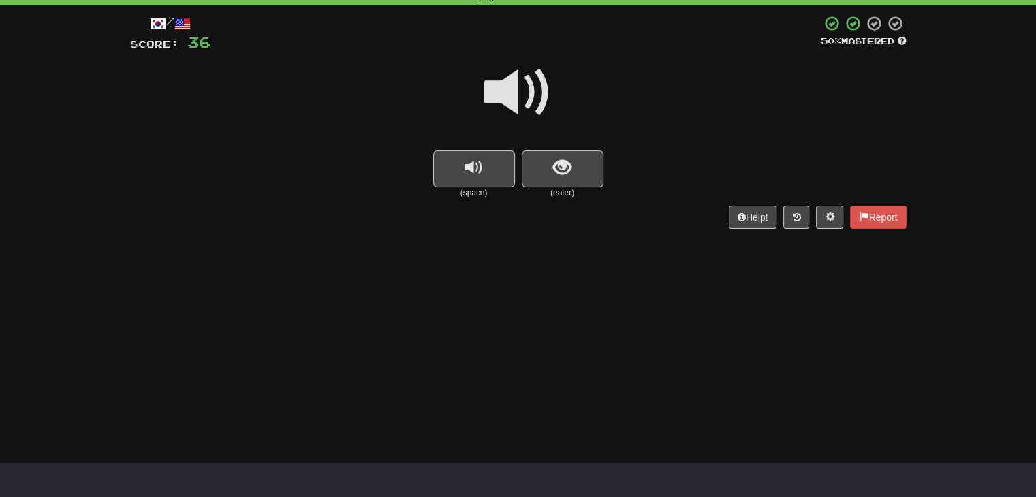
click at [517, 90] on span at bounding box center [518, 93] width 68 height 68
click at [488, 89] on span at bounding box center [518, 93] width 68 height 68
click at [572, 166] on button "show sentence" at bounding box center [563, 169] width 82 height 37
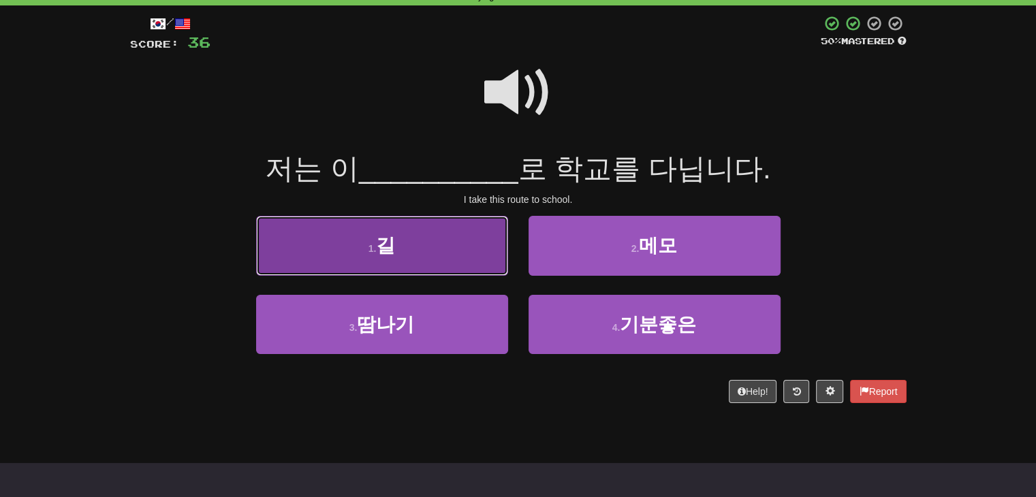
click at [478, 272] on button "1 . 길" at bounding box center [382, 245] width 252 height 59
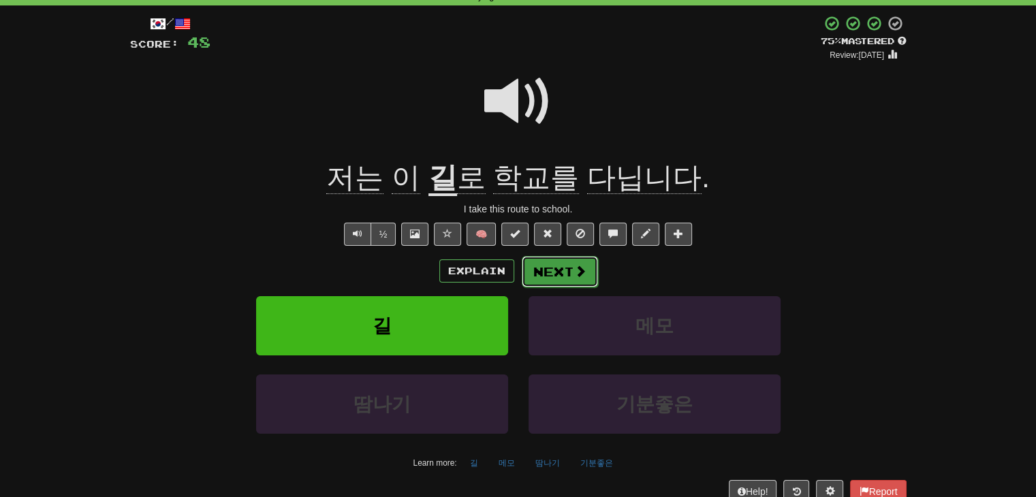
click at [570, 276] on button "Next" at bounding box center [560, 271] width 76 height 31
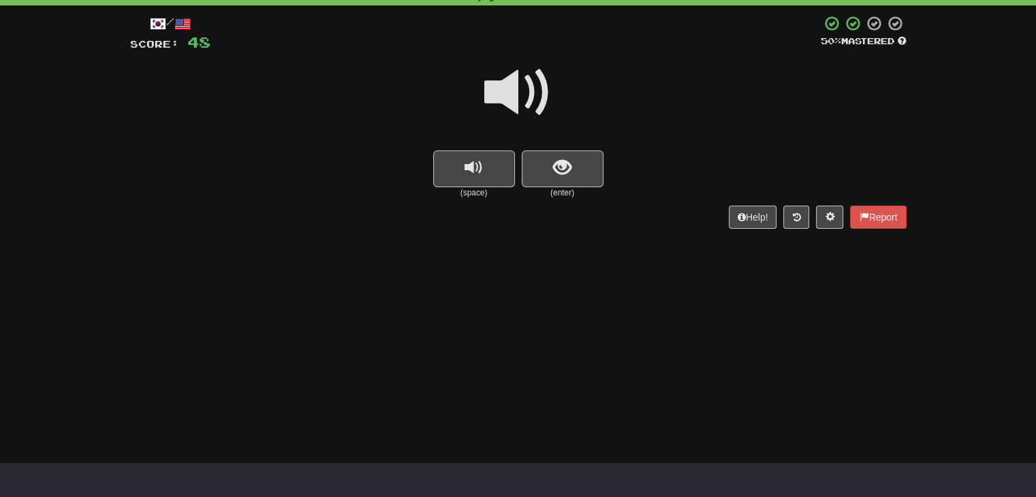
click at [529, 68] on span at bounding box center [518, 93] width 68 height 68
click at [571, 181] on button "show sentence" at bounding box center [563, 169] width 82 height 37
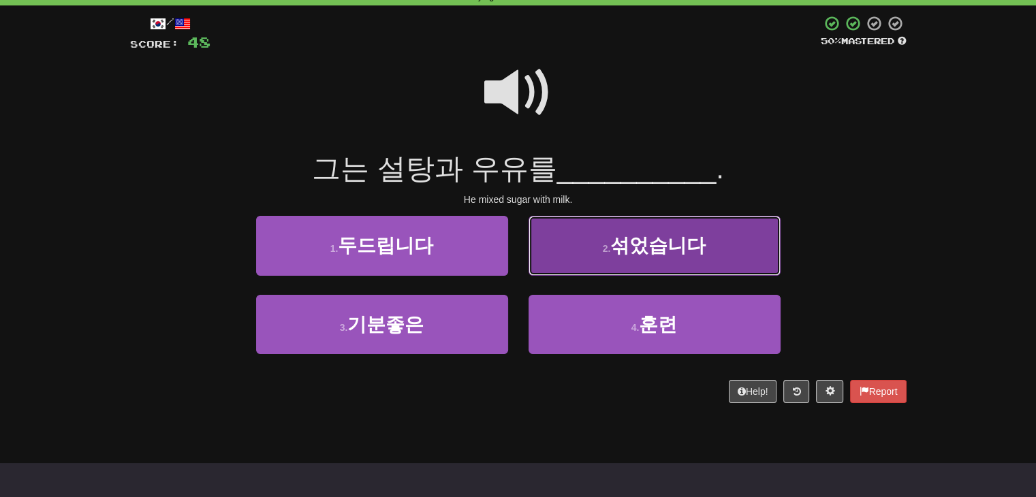
click at [637, 257] on button "2 . 섞었습니다" at bounding box center [655, 245] width 252 height 59
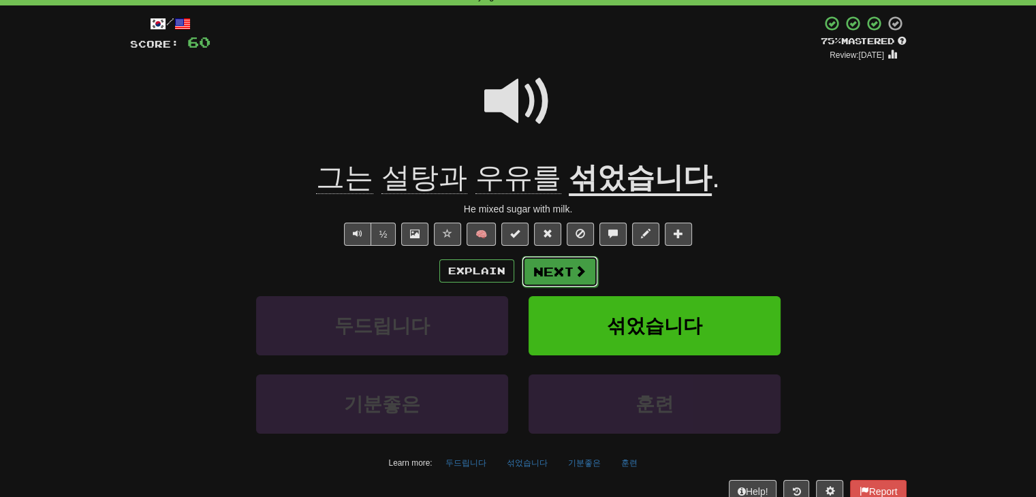
click at [567, 270] on button "Next" at bounding box center [560, 271] width 76 height 31
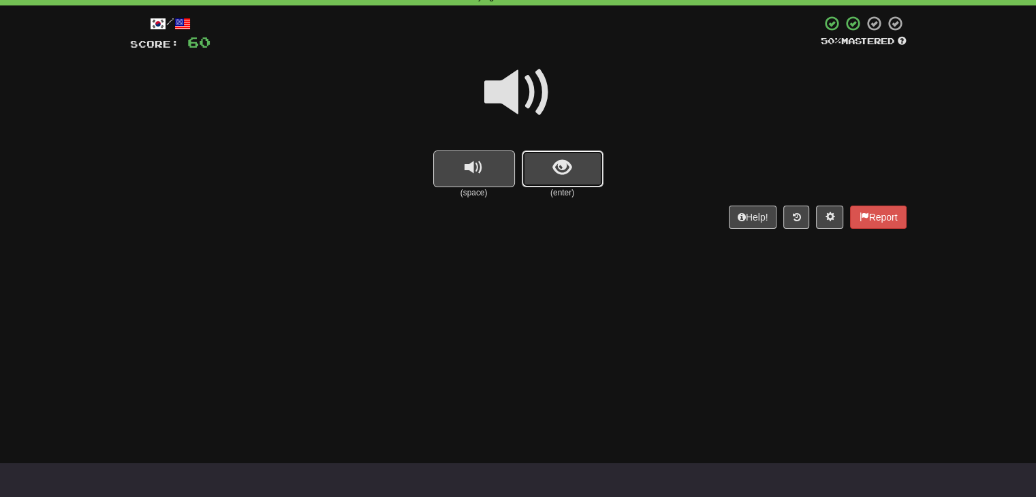
click at [576, 179] on button "show sentence" at bounding box center [563, 169] width 82 height 37
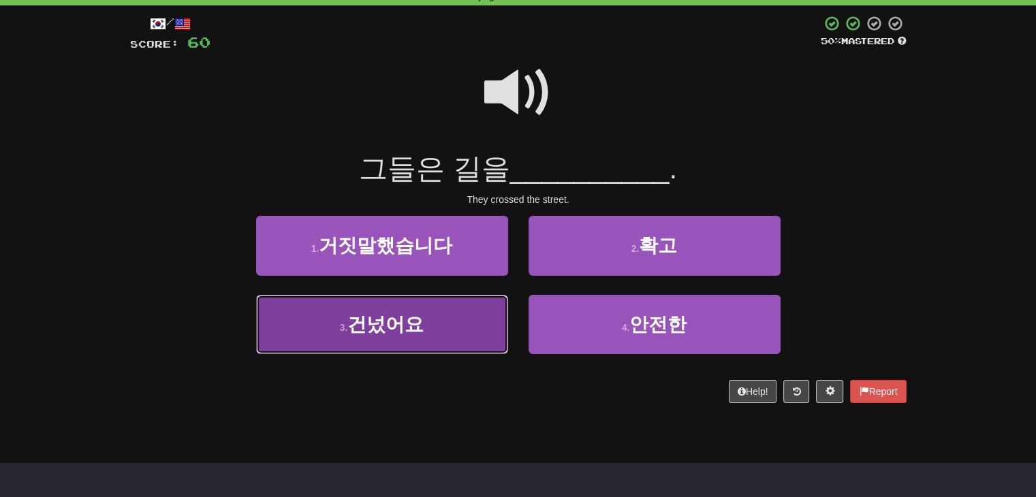
click at [447, 333] on button "3 . 건넜어요" at bounding box center [382, 324] width 252 height 59
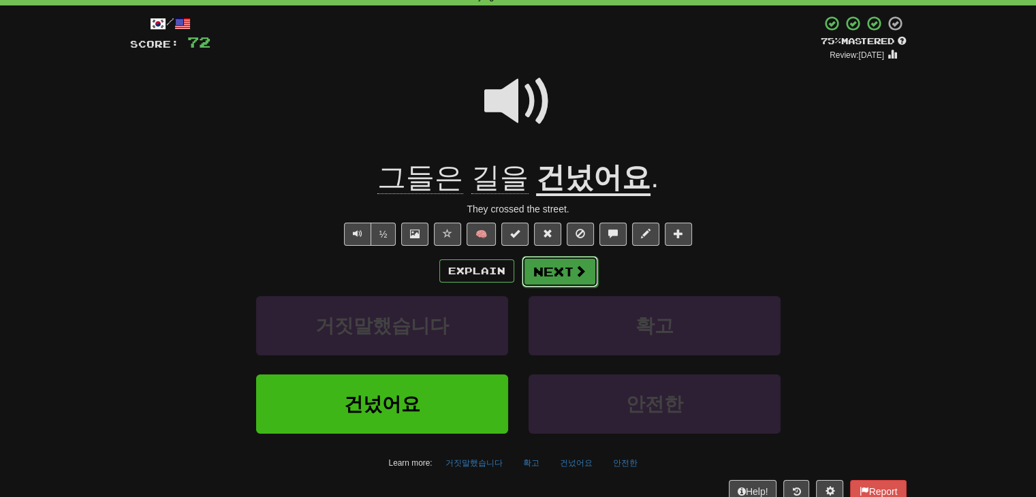
click at [559, 270] on button "Next" at bounding box center [560, 271] width 76 height 31
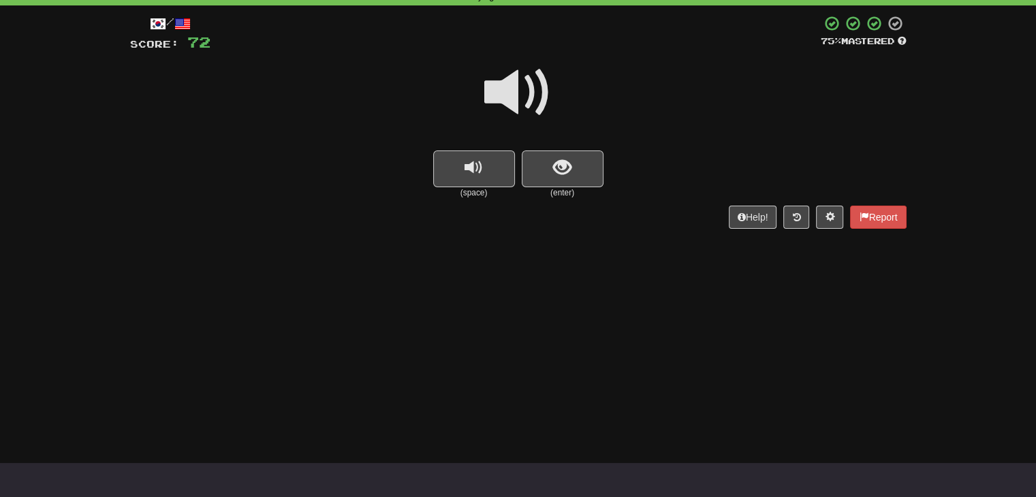
click at [526, 87] on span at bounding box center [518, 93] width 68 height 68
click at [593, 175] on button "show sentence" at bounding box center [563, 169] width 82 height 37
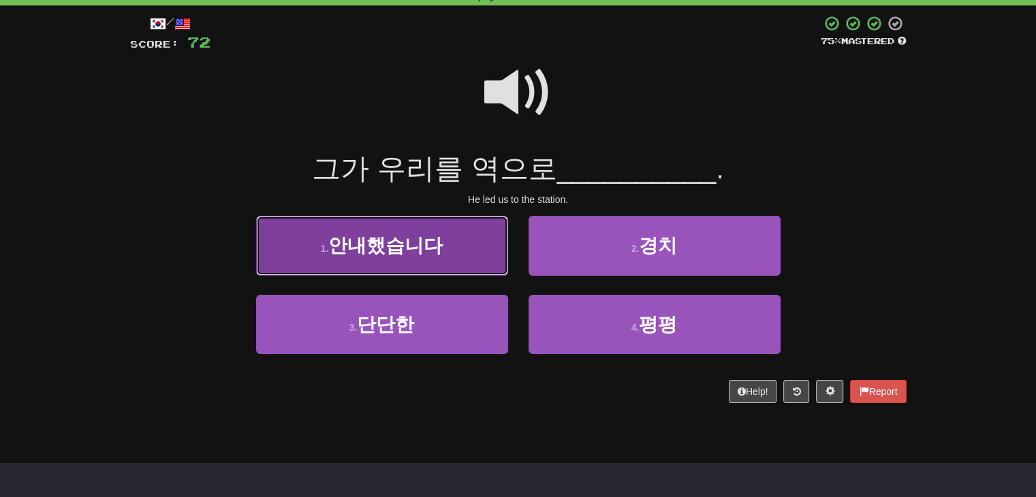
click at [305, 265] on button "1 . 안내했습니다" at bounding box center [382, 245] width 252 height 59
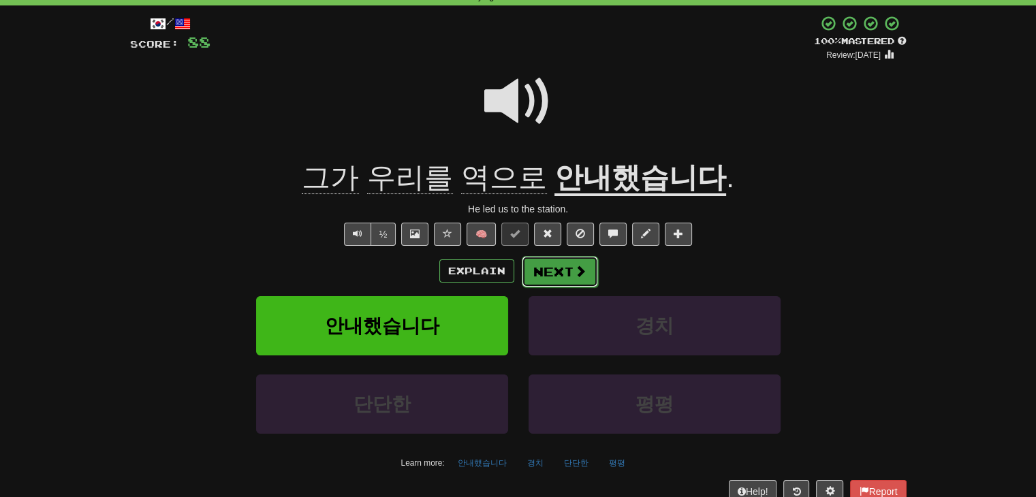
click at [572, 284] on button "Next" at bounding box center [560, 271] width 76 height 31
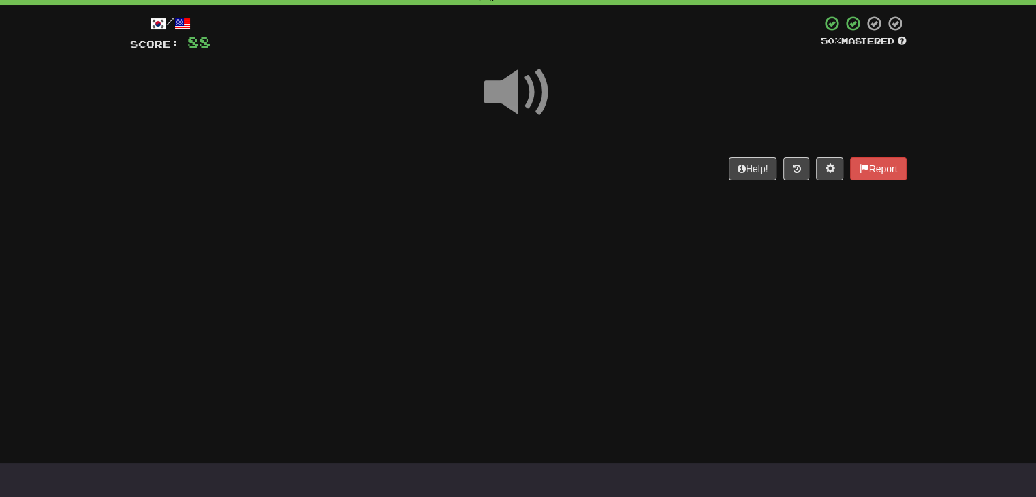
click at [504, 93] on span at bounding box center [518, 93] width 68 height 68
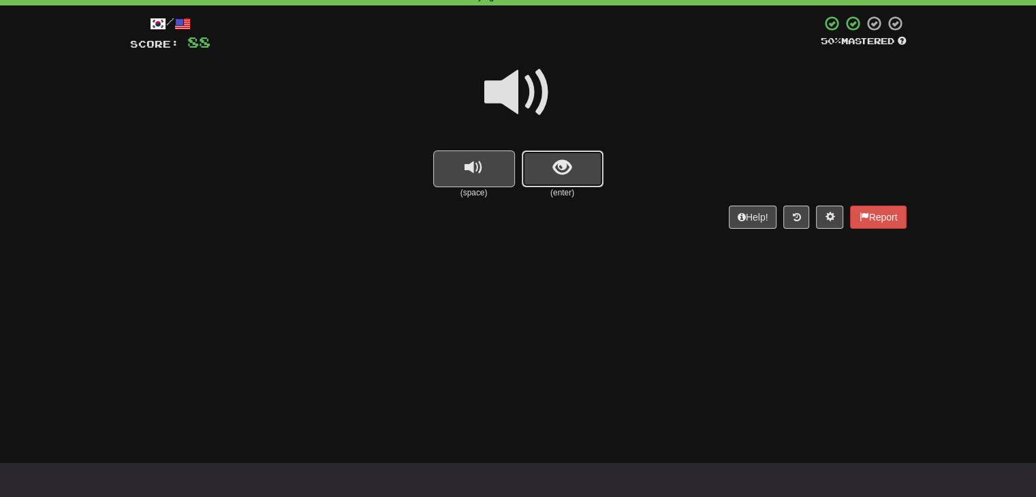
click at [568, 178] on button "show sentence" at bounding box center [563, 169] width 82 height 37
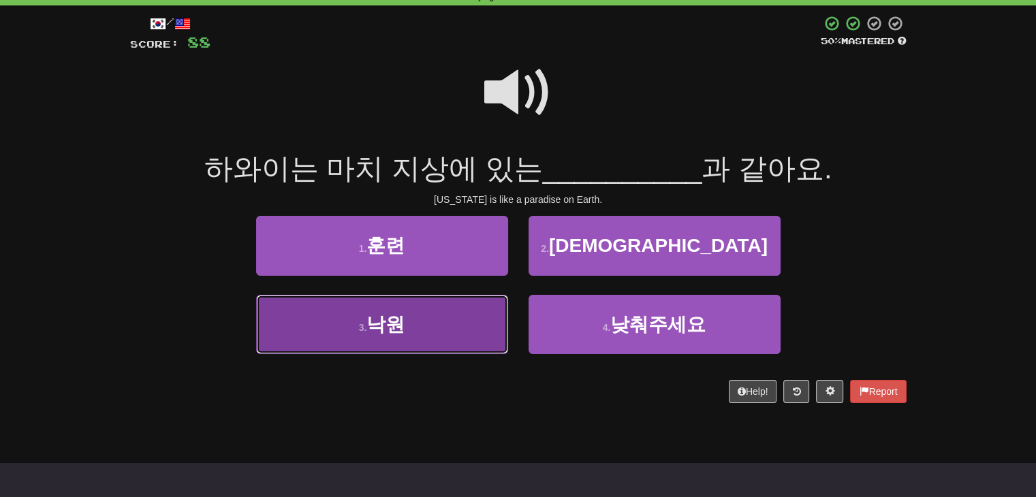
click at [396, 324] on span "낙원" at bounding box center [386, 324] width 38 height 21
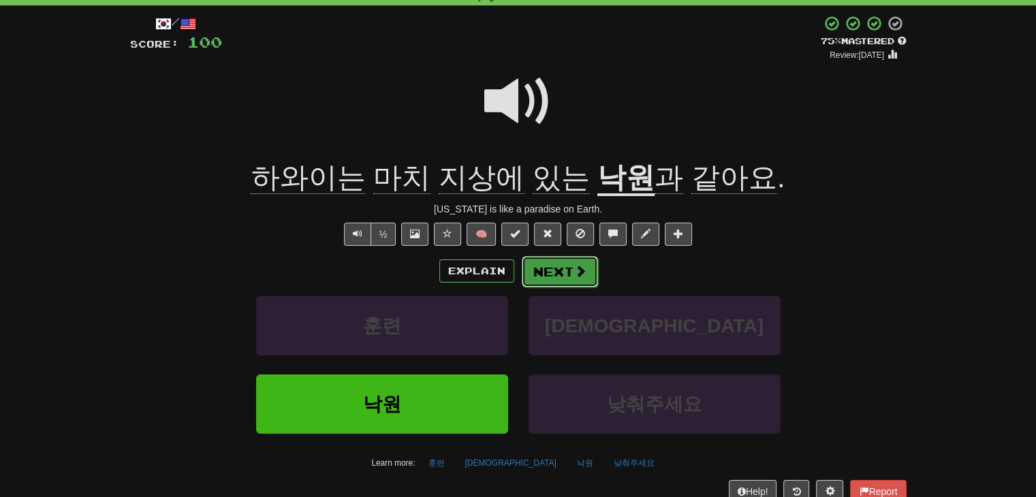
click at [578, 268] on span at bounding box center [580, 271] width 12 height 12
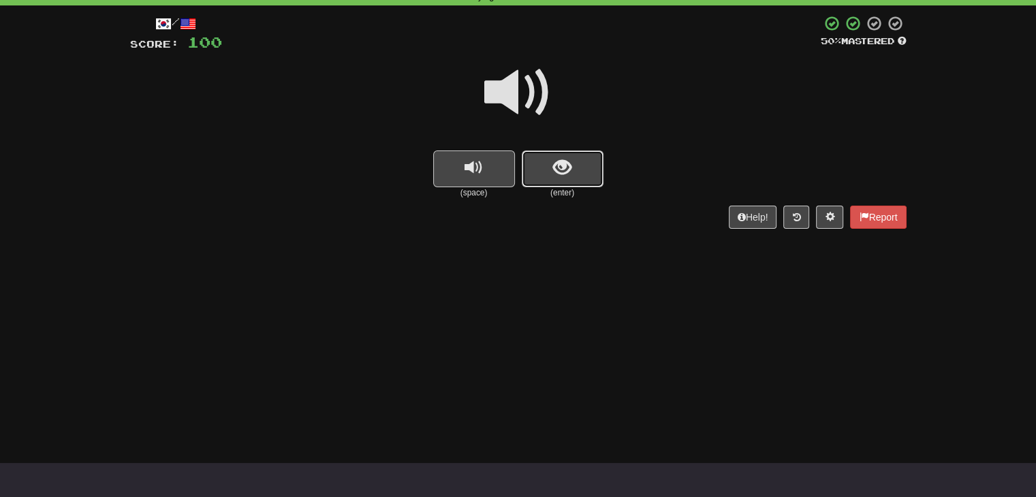
click at [574, 169] on button "show sentence" at bounding box center [563, 169] width 82 height 37
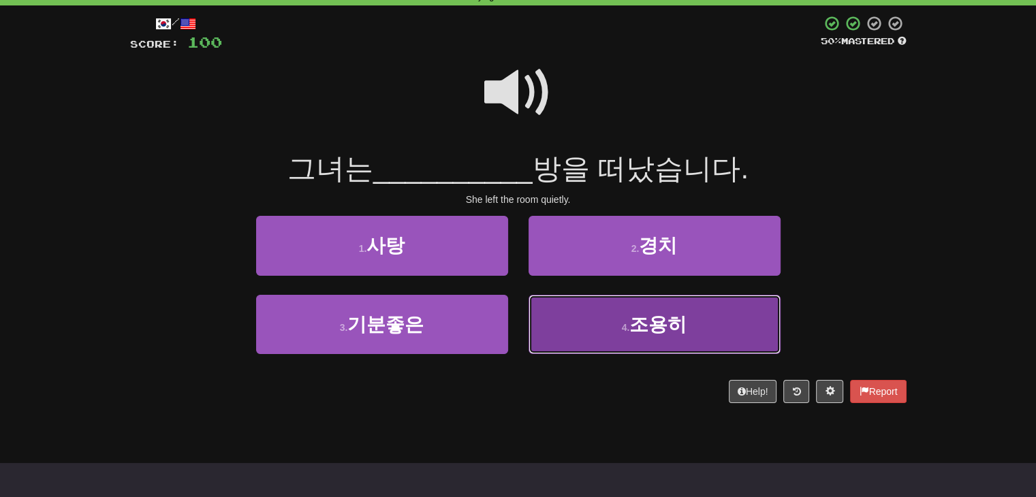
click at [628, 341] on button "4 . 조용히" at bounding box center [655, 324] width 252 height 59
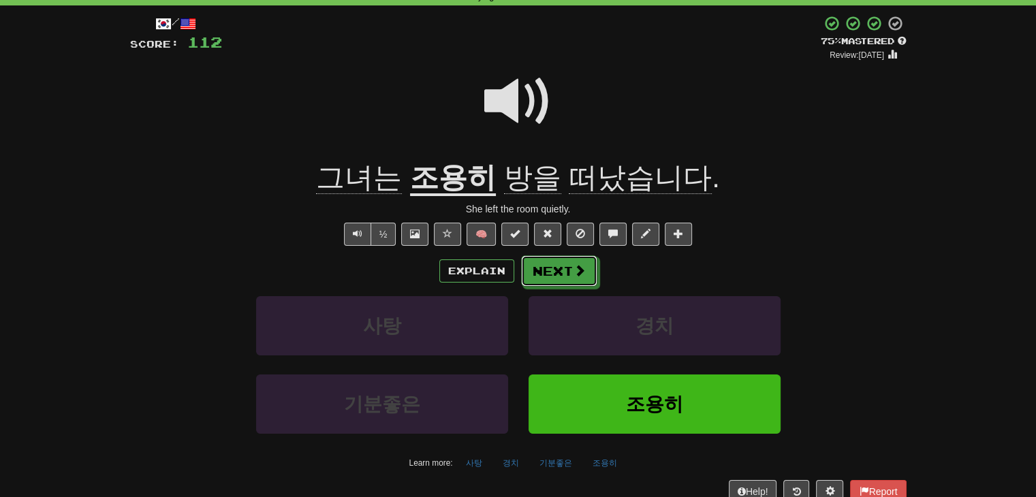
click at [552, 269] on button "Next" at bounding box center [559, 270] width 76 height 31
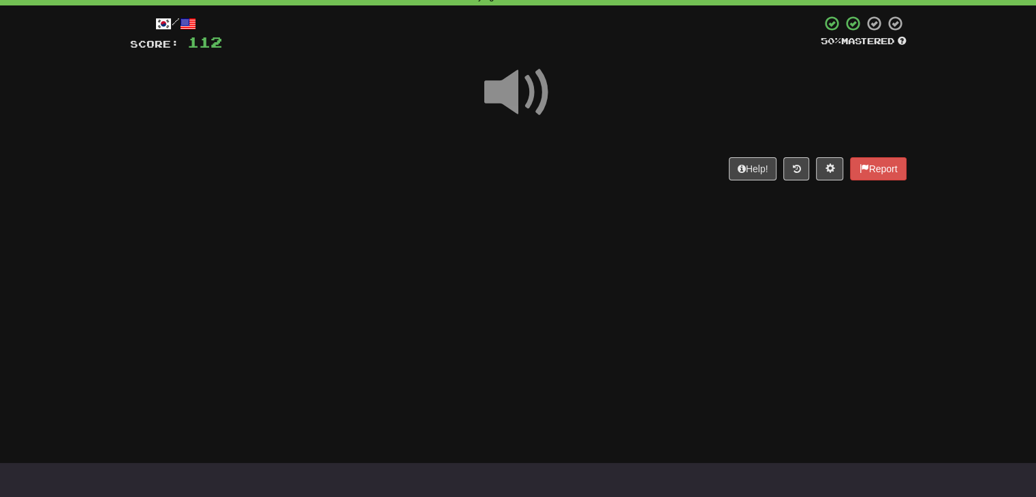
drag, startPoint x: 506, startPoint y: 91, endPoint x: 593, endPoint y: 214, distance: 150.1
click at [507, 96] on span at bounding box center [518, 93] width 68 height 68
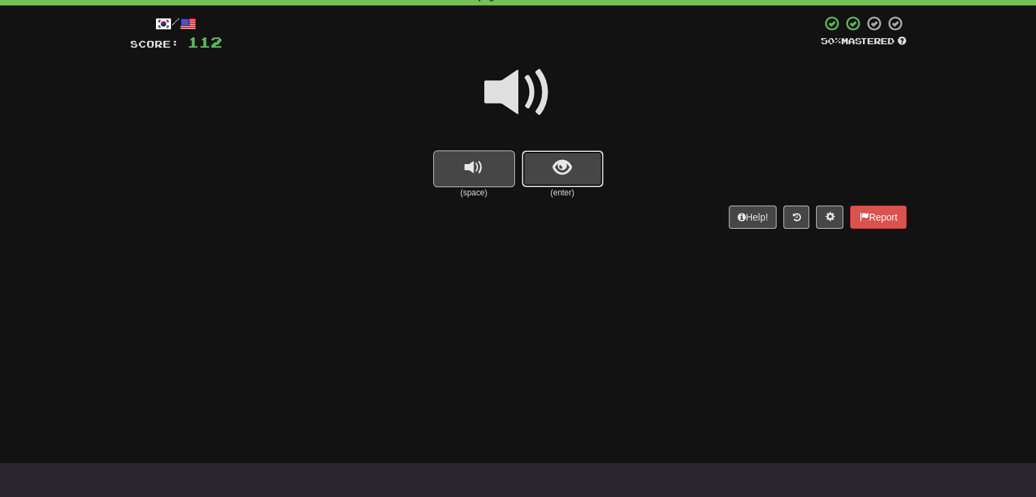
click at [576, 174] on button "show sentence" at bounding box center [563, 169] width 82 height 37
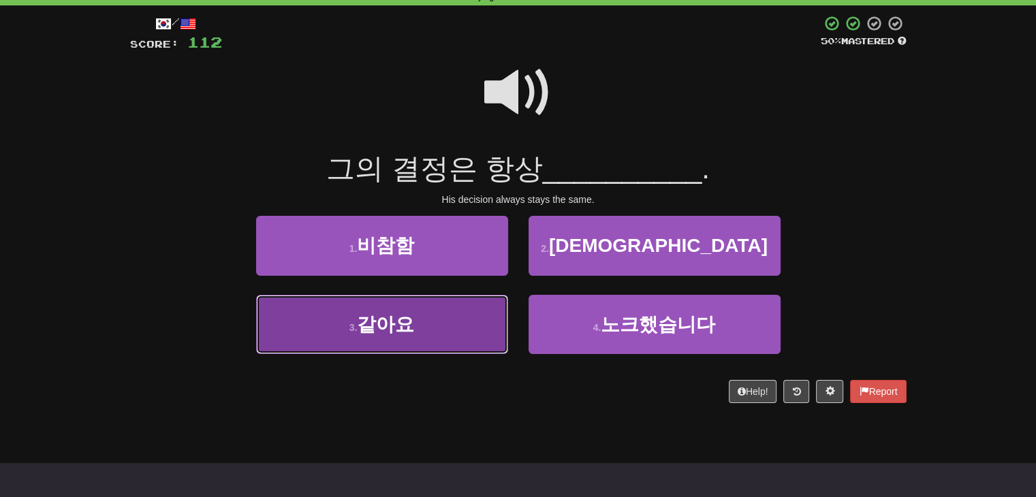
click at [411, 341] on button "3 . 같아요" at bounding box center [382, 324] width 252 height 59
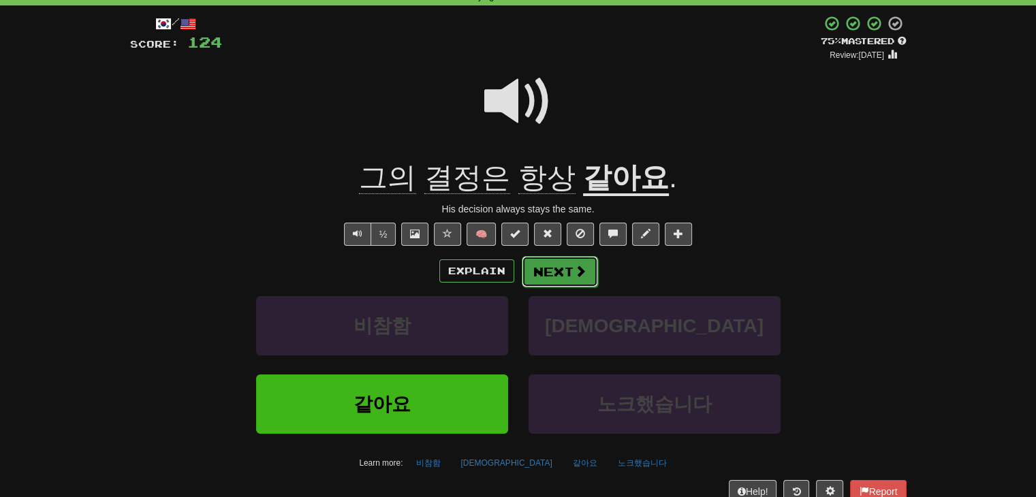
click at [560, 279] on button "Next" at bounding box center [560, 271] width 76 height 31
